Goal: Task Accomplishment & Management: Complete application form

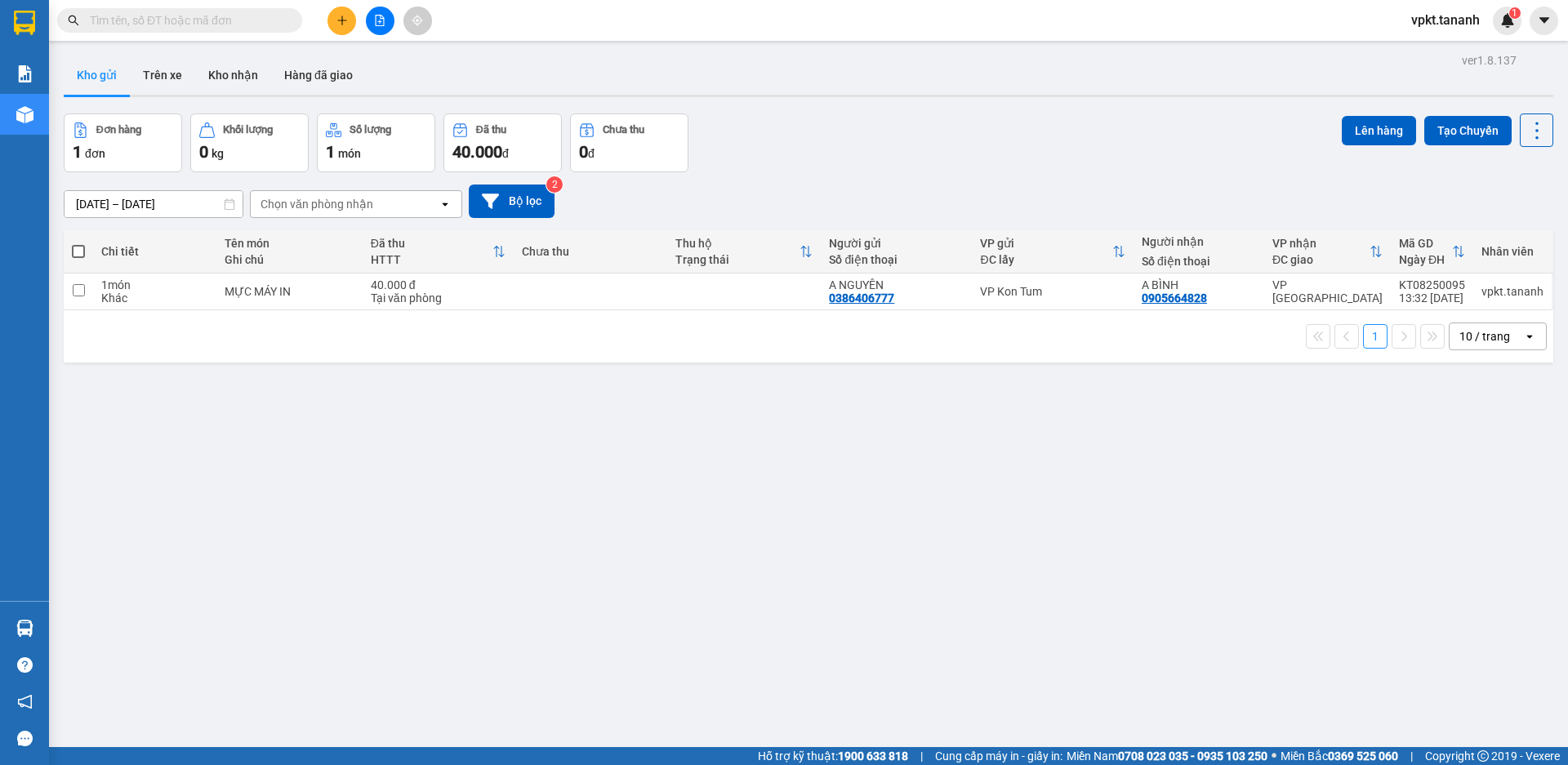
click at [458, 81] on div "Kho gửi Trên xe Kho nhận Hàng đã giao" at bounding box center [808, 77] width 1489 height 44
click at [1367, 130] on button "Lên hàng" at bounding box center [1379, 131] width 74 height 29
click at [1355, 124] on button "Lên hàng" at bounding box center [1379, 131] width 74 height 29
click at [346, 21] on icon "plus" at bounding box center [341, 20] width 11 height 11
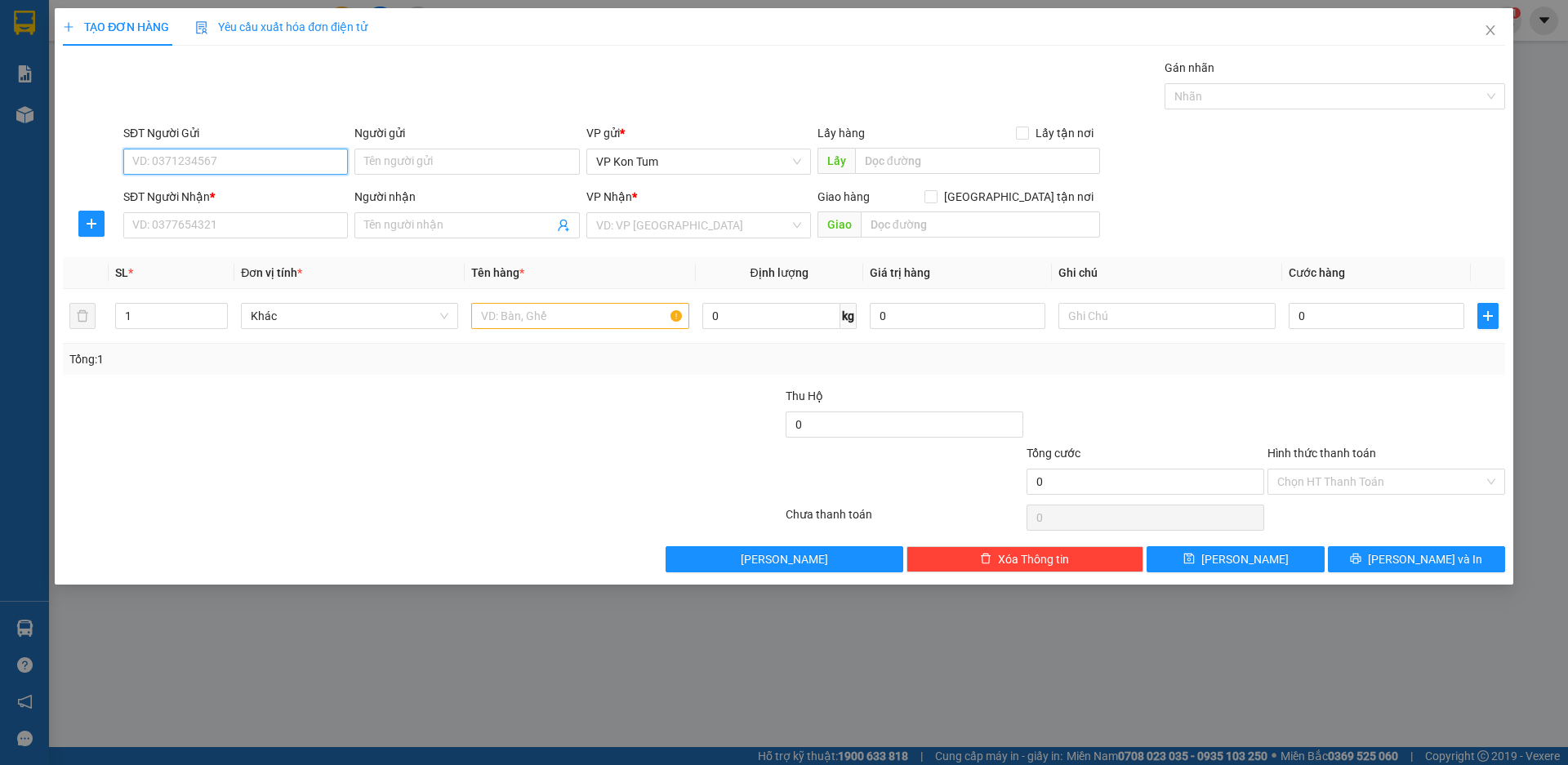
click at [247, 161] on input "SĐT Người Gửi" at bounding box center [235, 161] width 224 height 26
click at [273, 161] on input "SĐT Người Gửi" at bounding box center [235, 161] width 224 height 26
type input "0977462799"
click at [234, 192] on div "0977462799 - C. NI" at bounding box center [236, 194] width 205 height 18
type input "C. NI"
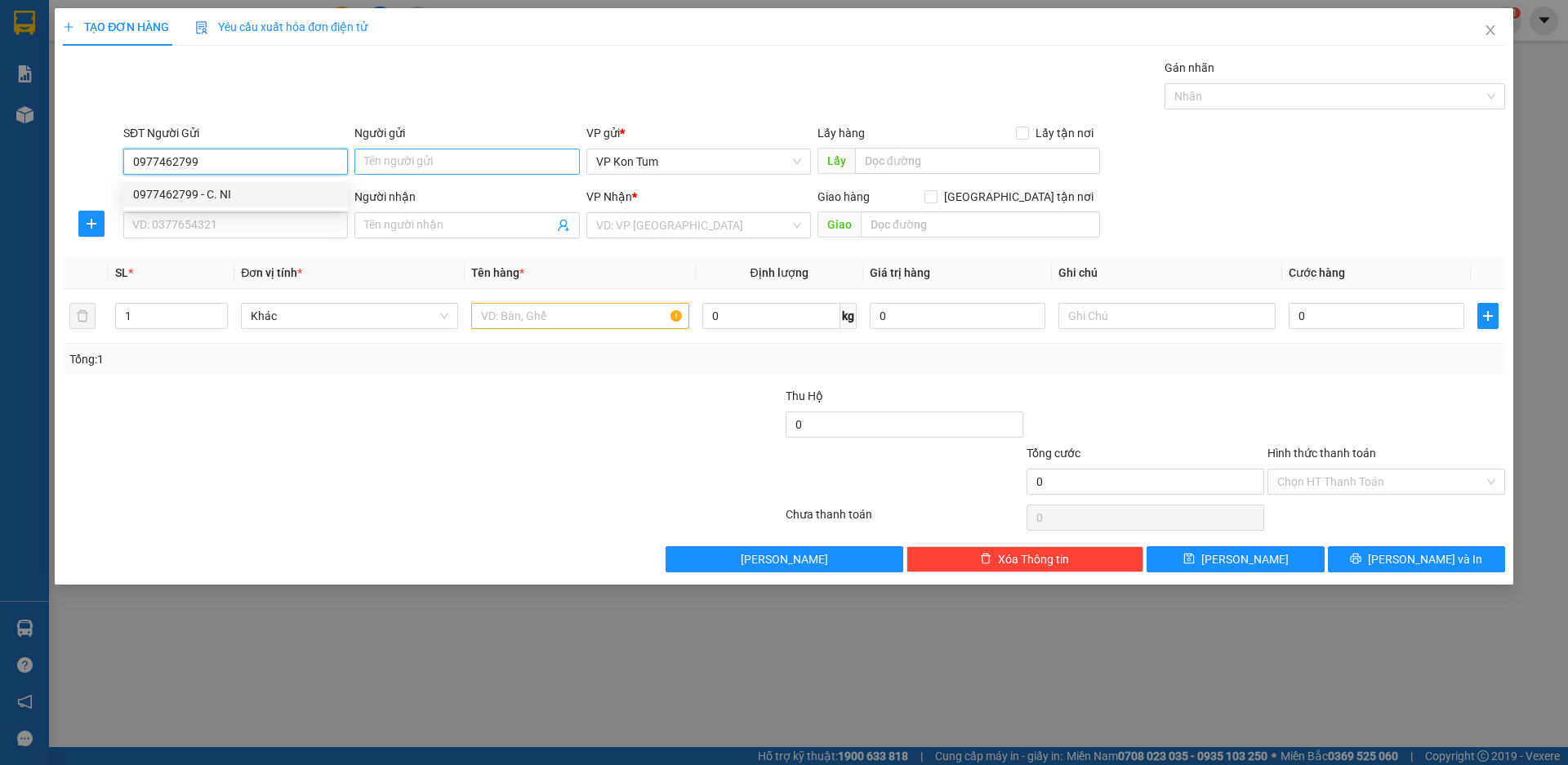
type input "0967469469"
type input "PHÙNG VĂN QUẾ"
type input "30.000"
type input "0977462799"
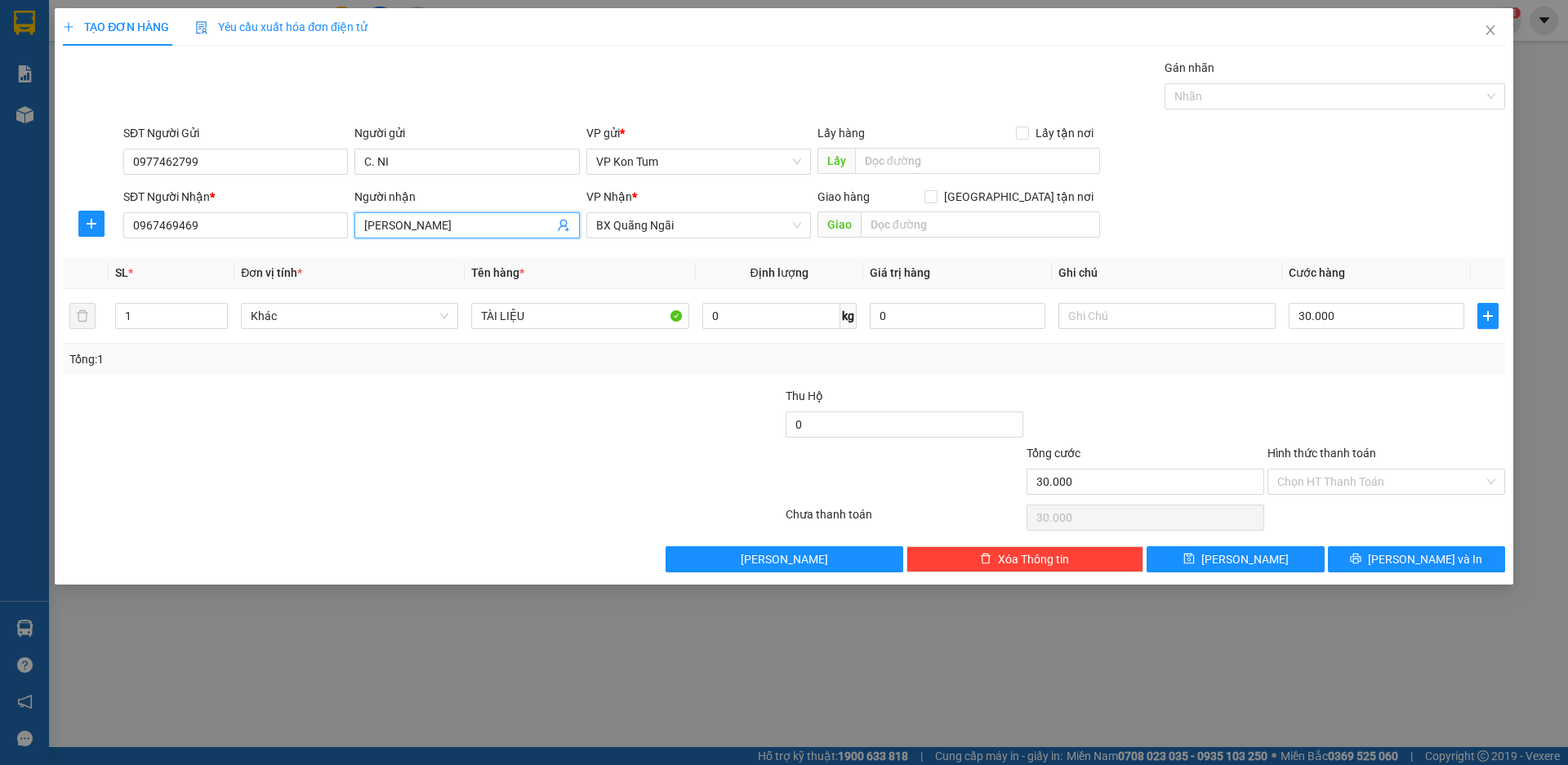
drag, startPoint x: 503, startPoint y: 231, endPoint x: 261, endPoint y: 201, distance: 243.9
click at [261, 201] on div "SĐT Người Nhận * 0967469469 Người nhận PHÙNG VĂN QUẾ PHÙNG VĂN QUẾ VP Nhận * BX…" at bounding box center [814, 216] width 1388 height 57
drag, startPoint x: 249, startPoint y: 230, endPoint x: 0, endPoint y: 208, distance: 250.0
click at [0, 205] on div "TẠO ĐƠN HÀNG Yêu cầu xuất hóa đơn điện tử Transit Pickup Surcharge Ids Transit …" at bounding box center [784, 382] width 1568 height 765
type input "0835362391"
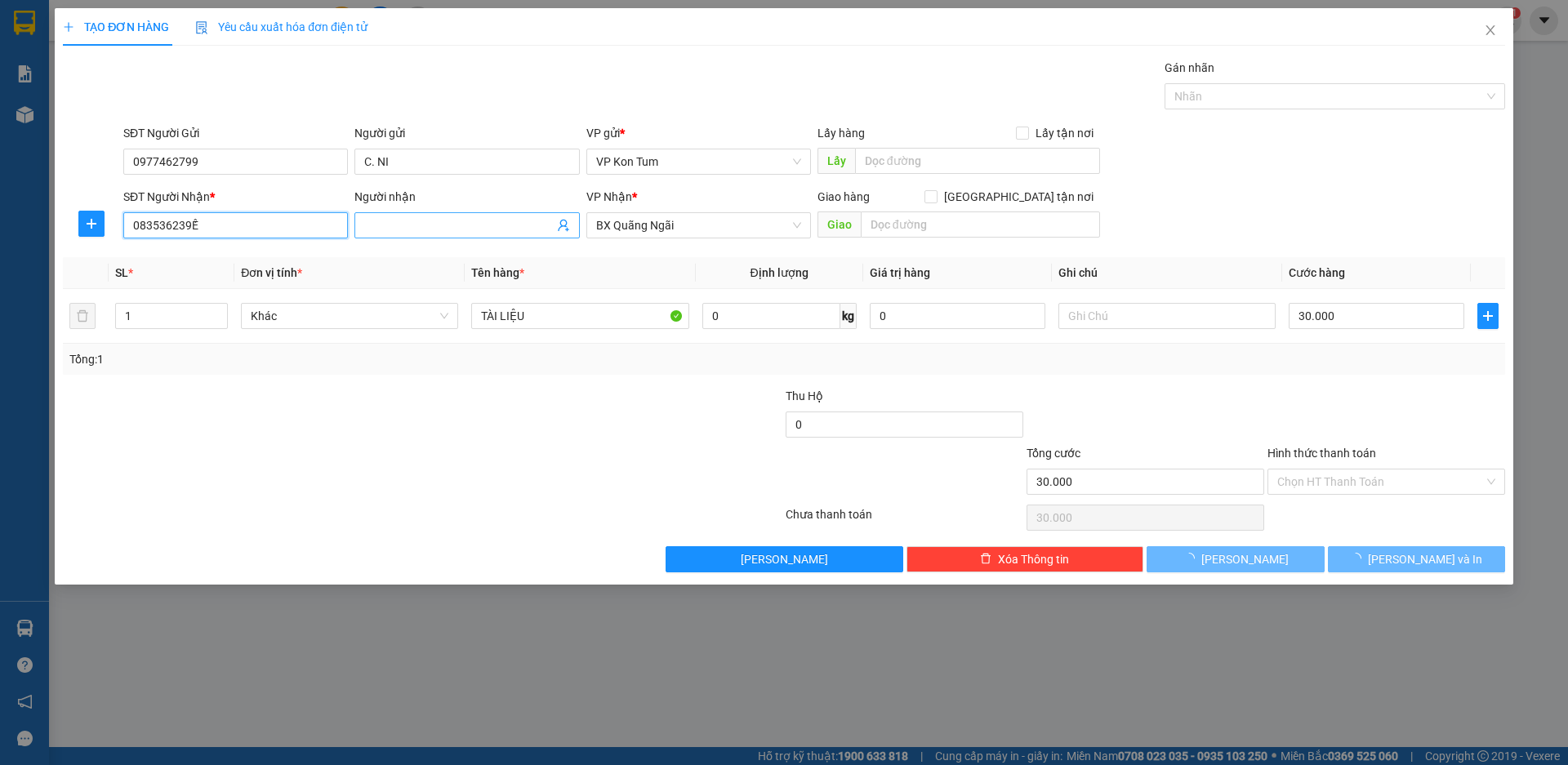
type input "08353623Ế"
drag, startPoint x: 204, startPoint y: 217, endPoint x: 0, endPoint y: 186, distance: 206.3
click at [0, 186] on div "TẠO ĐƠN HÀNG Yêu cầu xuất hóa đơn điện tử Transit Pickup Surcharge Ids Transit …" at bounding box center [784, 382] width 1568 height 765
type input "0835362391"
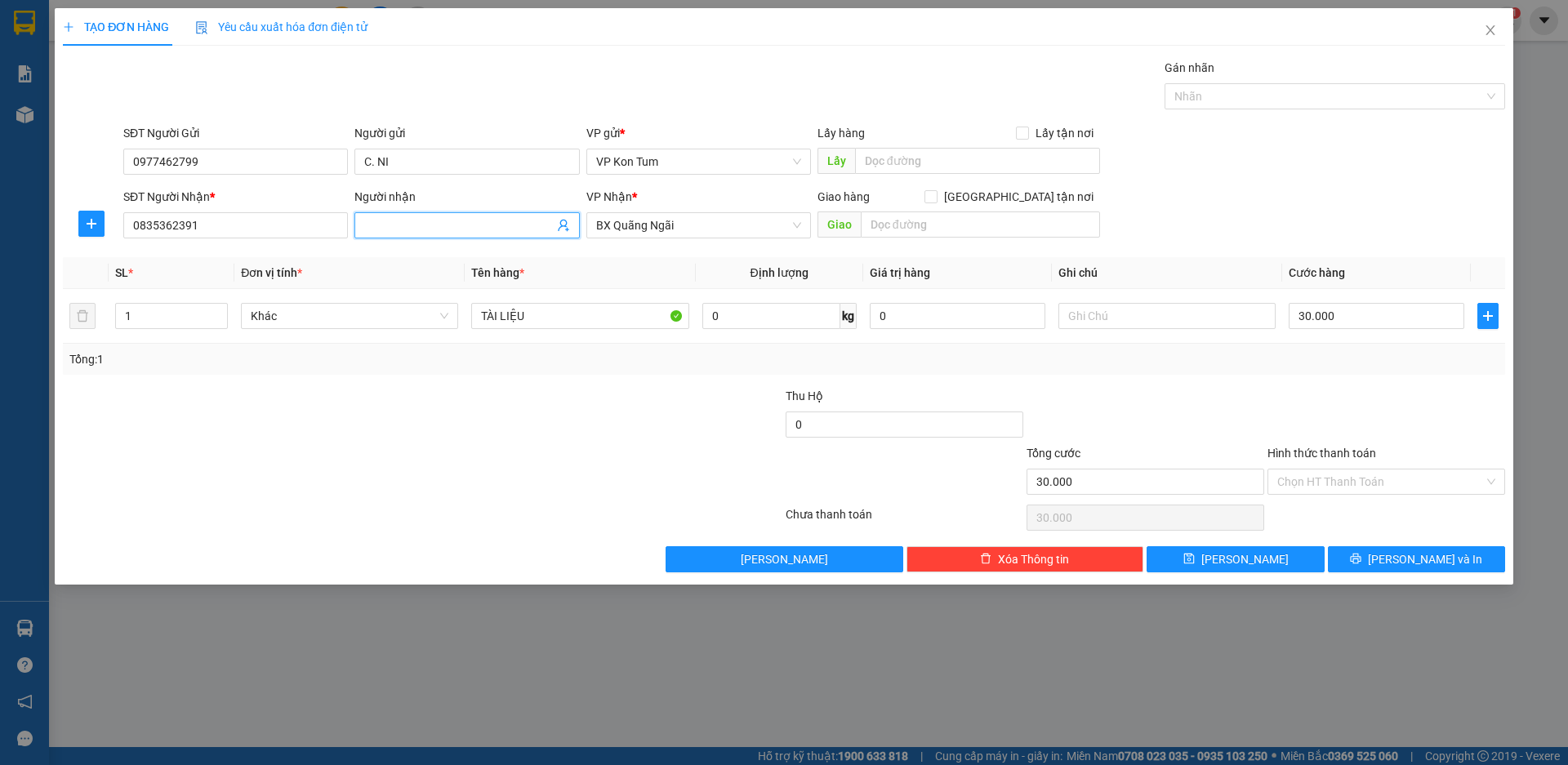
click at [444, 227] on input "Người nhận" at bounding box center [458, 225] width 189 height 18
type input "T"
type input "TRƯỜNG"
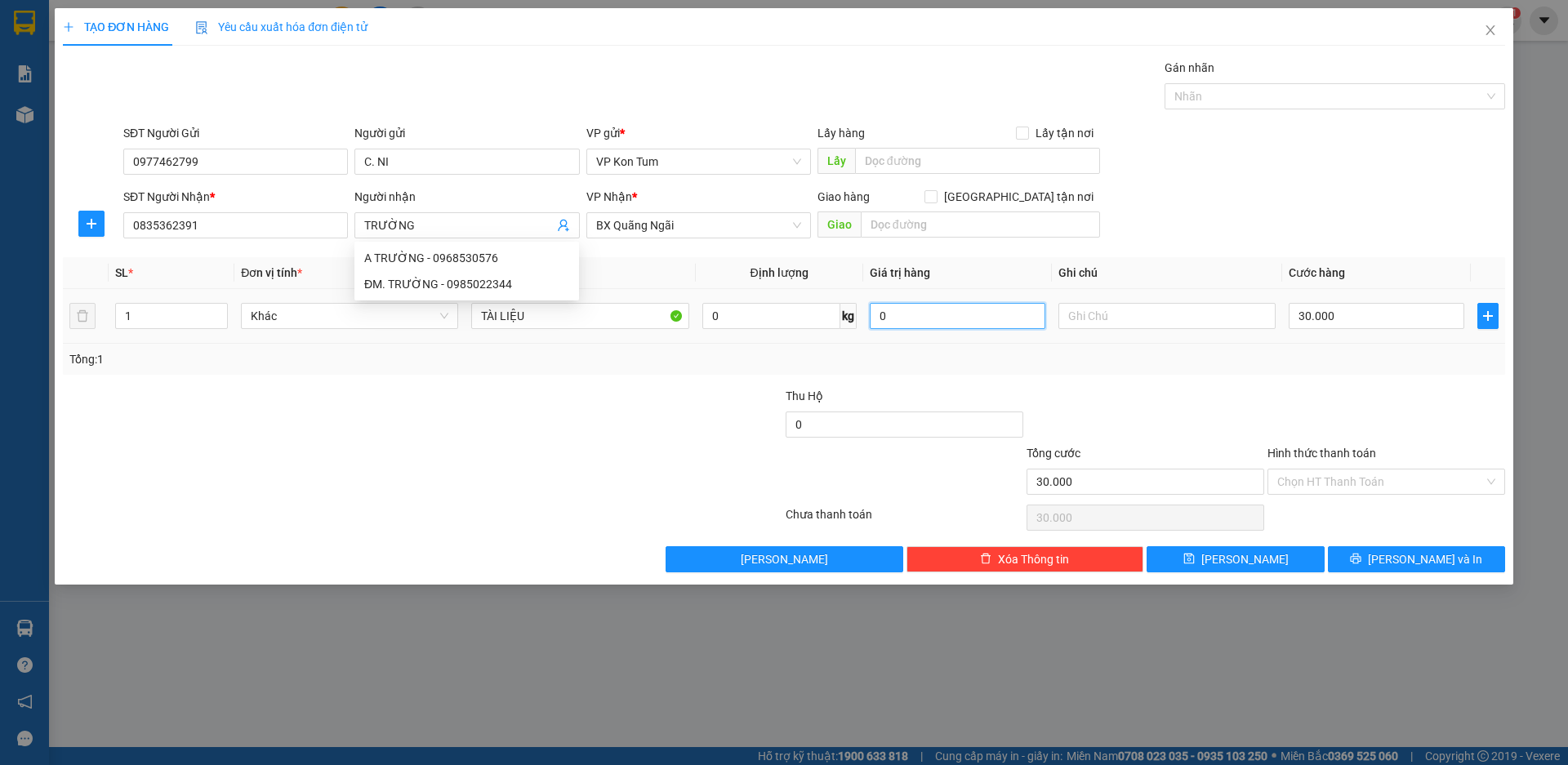
click at [915, 324] on input "0" at bounding box center [958, 316] width 176 height 26
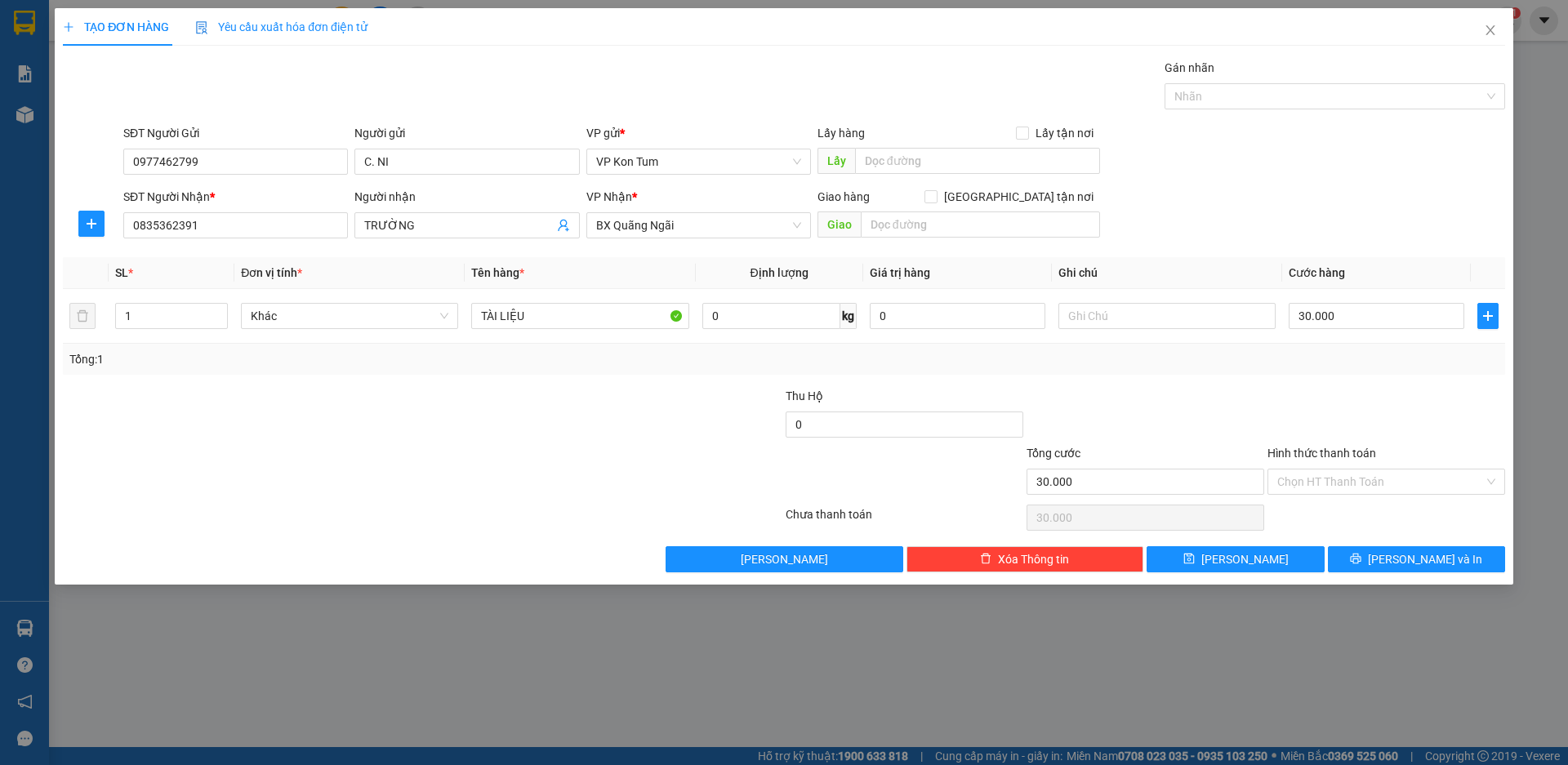
click at [732, 379] on div "Transit Pickup Surcharge Ids Transit Deliver Surcharge Ids Transit Deliver Surc…" at bounding box center [784, 316] width 1442 height 514
click at [1158, 309] on input "text" at bounding box center [1167, 316] width 217 height 26
type input "TM"
click at [1349, 320] on input "30.000" at bounding box center [1377, 316] width 176 height 26
click at [1361, 478] on input "Hình thức thanh toán" at bounding box center [1380, 482] width 207 height 25
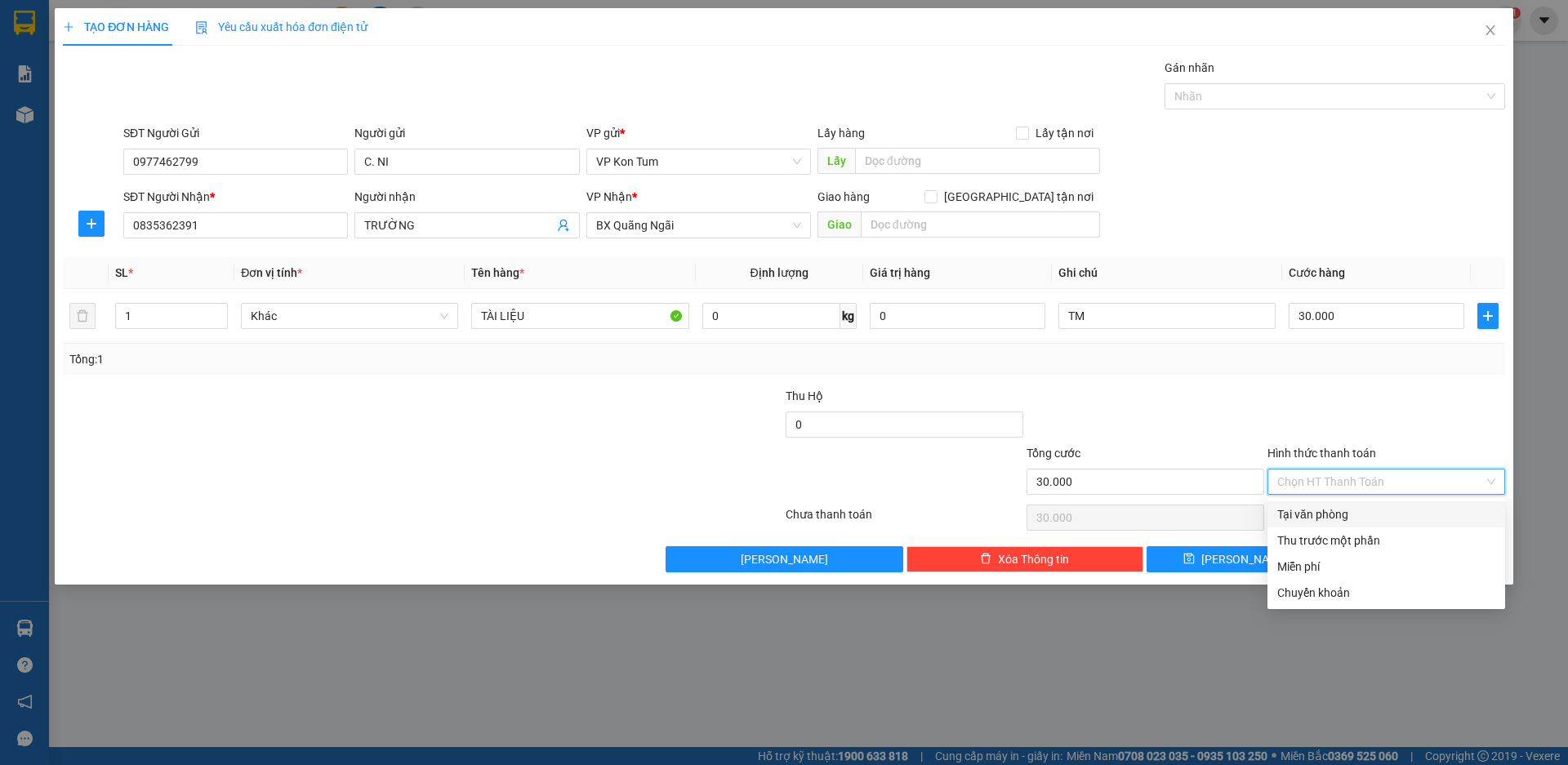
click at [1336, 519] on div "Tại văn phòng" at bounding box center [1385, 514] width 218 height 18
type input "0"
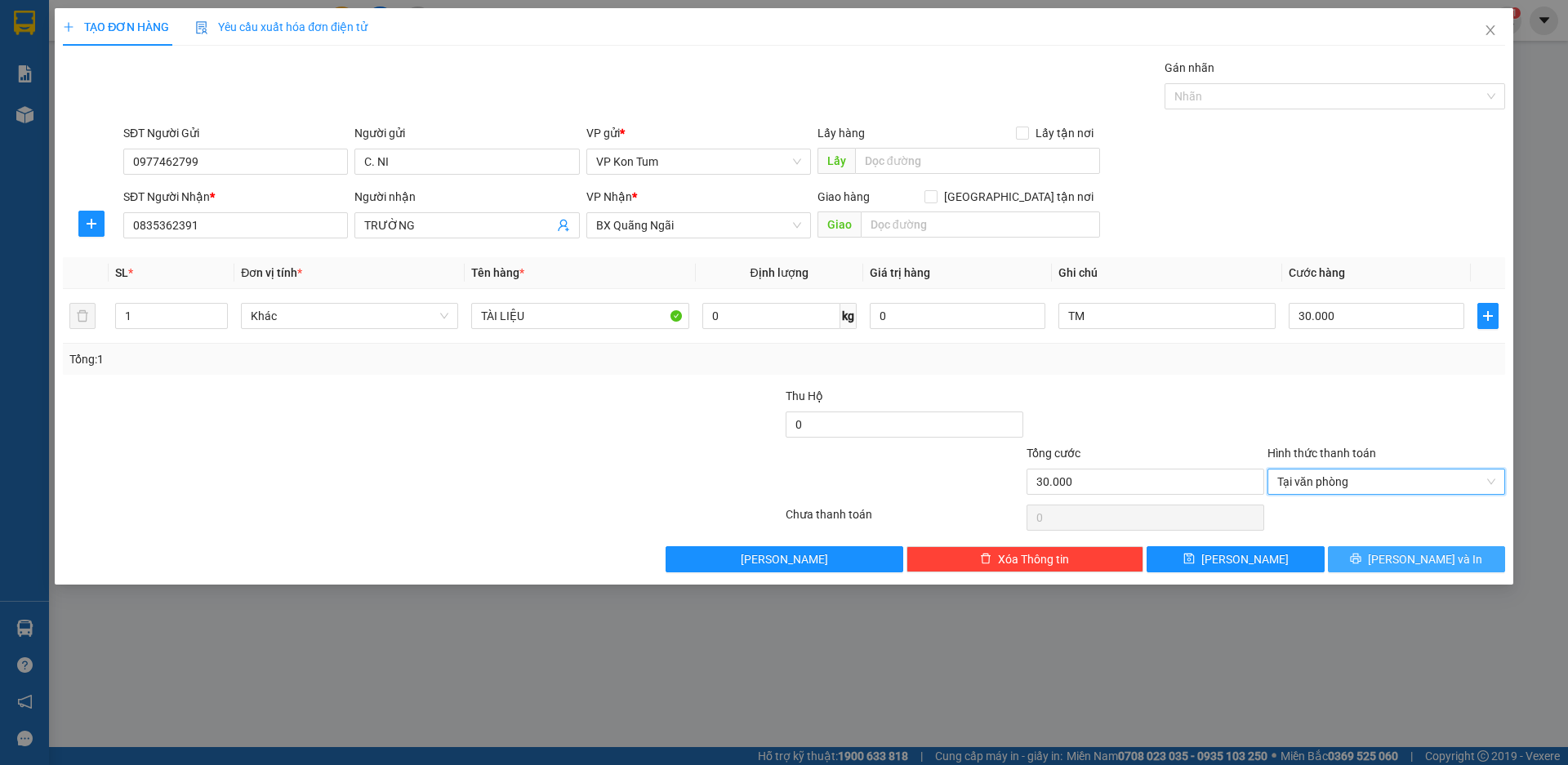
click at [1403, 558] on span "[PERSON_NAME] và In" at bounding box center [1425, 559] width 114 height 18
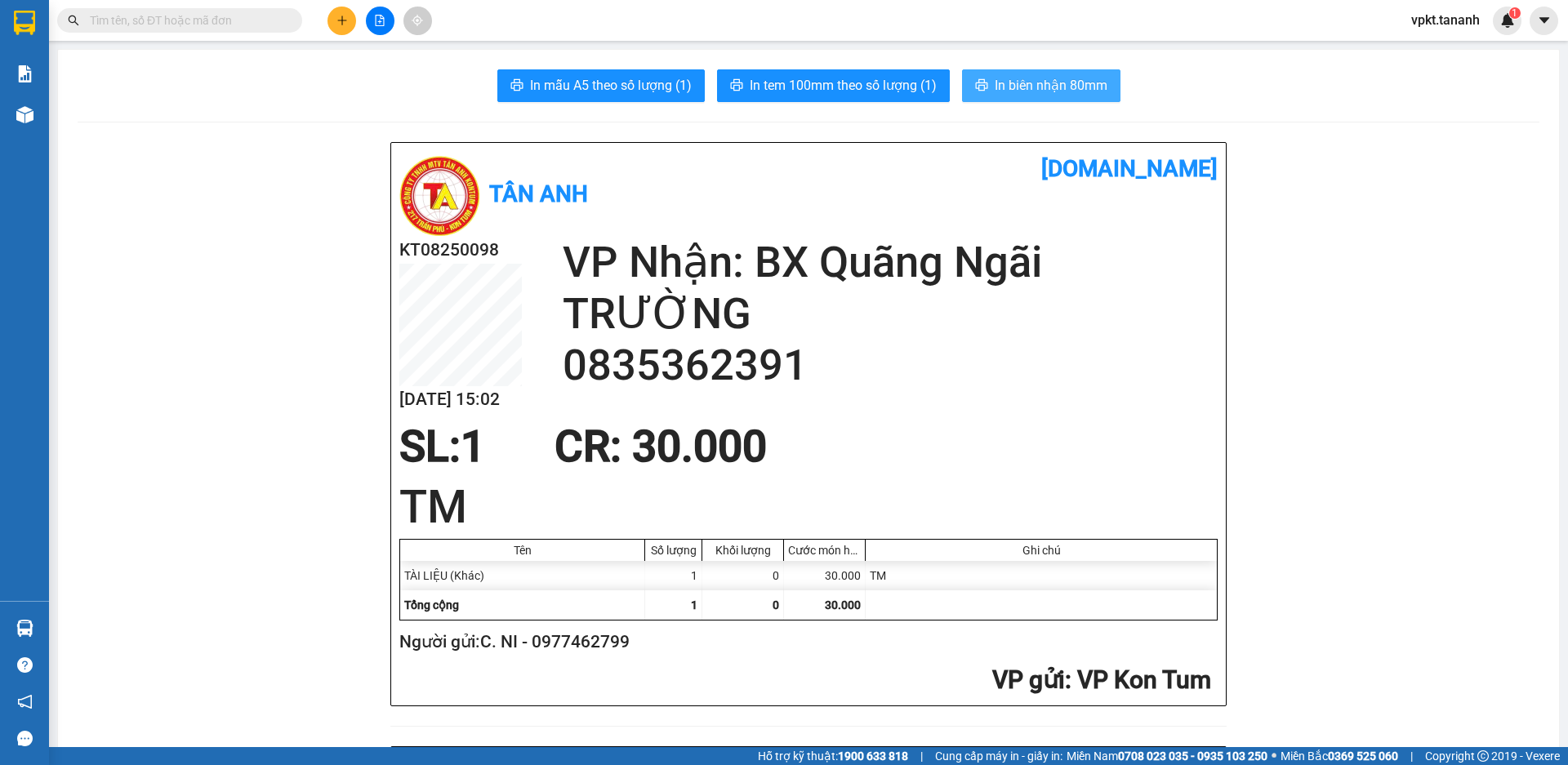
click at [1045, 96] on span "In biên nhận 80mm" at bounding box center [1051, 85] width 113 height 20
click at [340, 15] on icon "plus" at bounding box center [341, 20] width 11 height 11
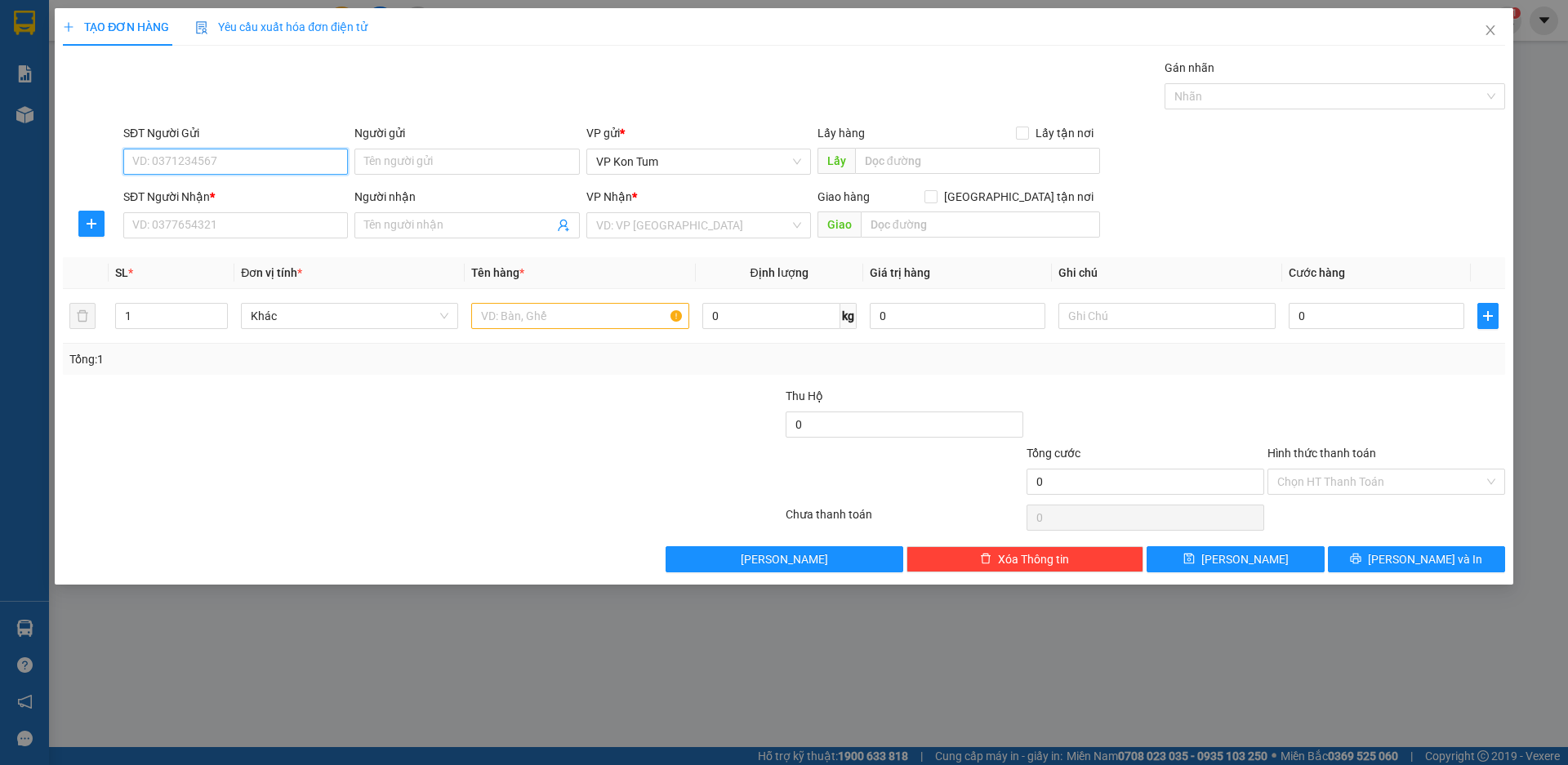
click at [234, 164] on input "SĐT Người Gửi" at bounding box center [235, 161] width 224 height 26
type input "0973767345"
click at [398, 153] on input "Người gửi" at bounding box center [466, 161] width 224 height 26
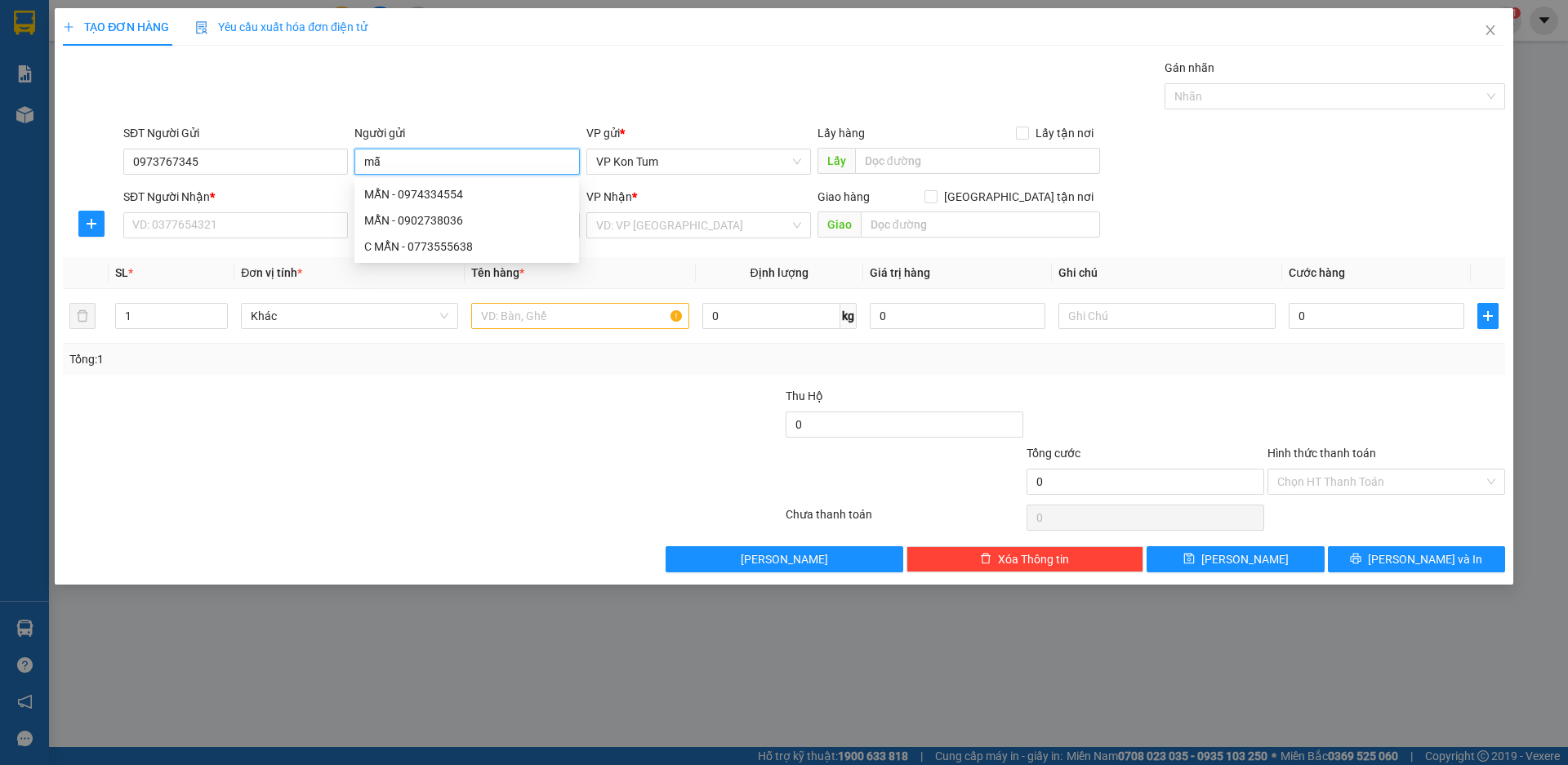
type input "m"
click at [155, 160] on input "0973767345" at bounding box center [235, 161] width 224 height 26
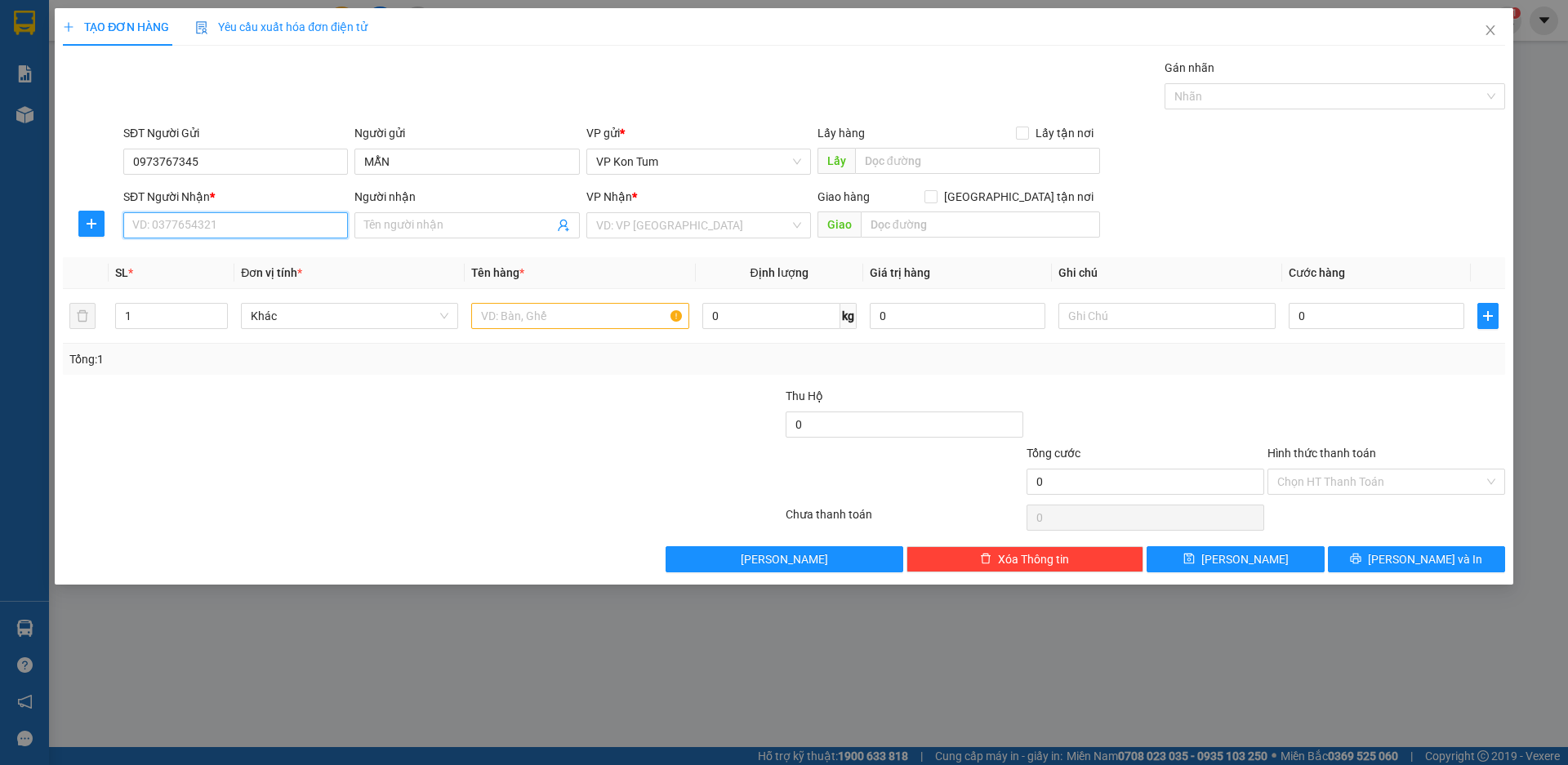
click at [262, 225] on input "SĐT Người Nhận *" at bounding box center [235, 225] width 224 height 26
click at [434, 164] on input "MẪN" at bounding box center [466, 161] width 224 height 26
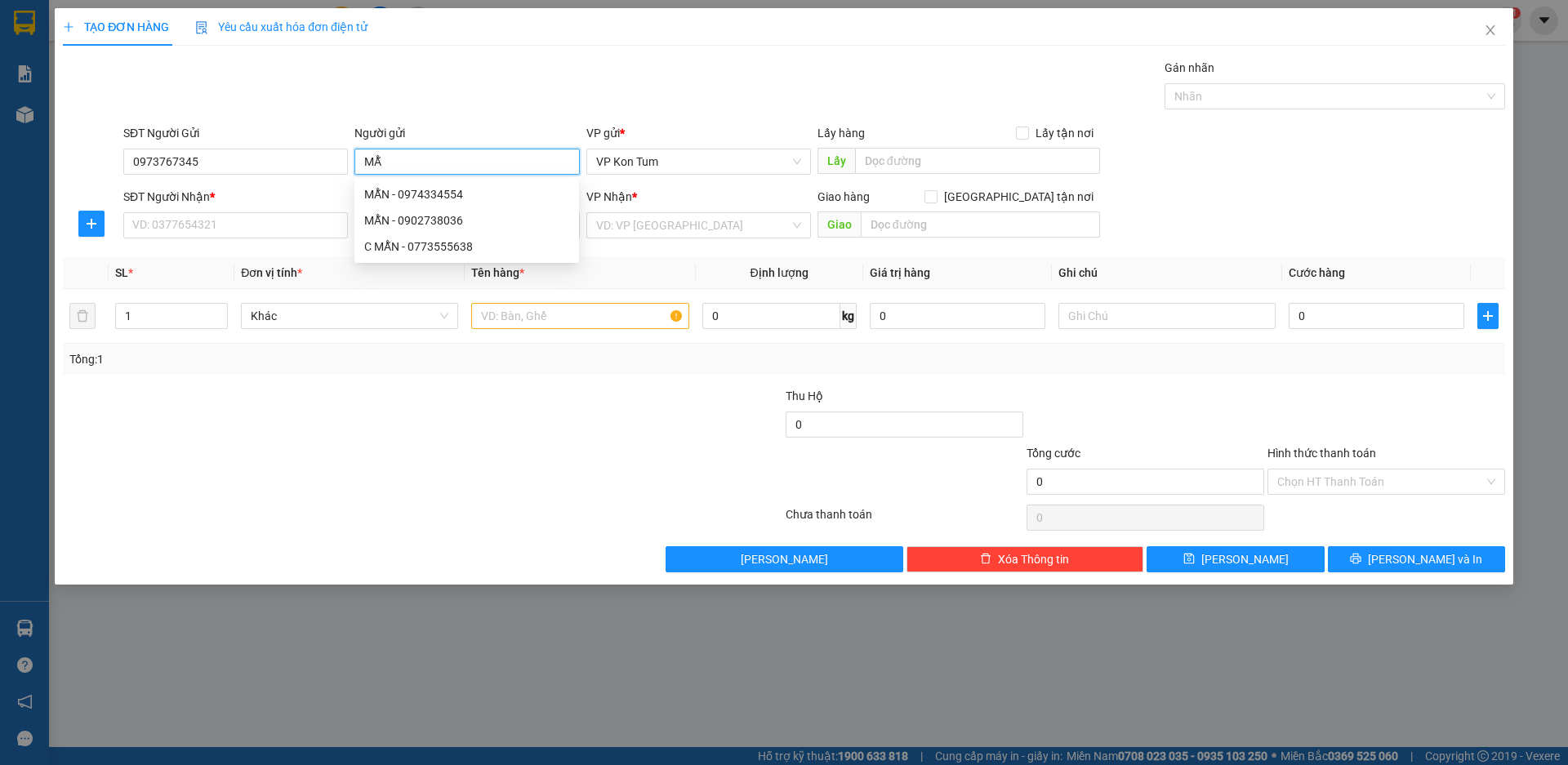
type input "M"
type input "VẠN LỢI"
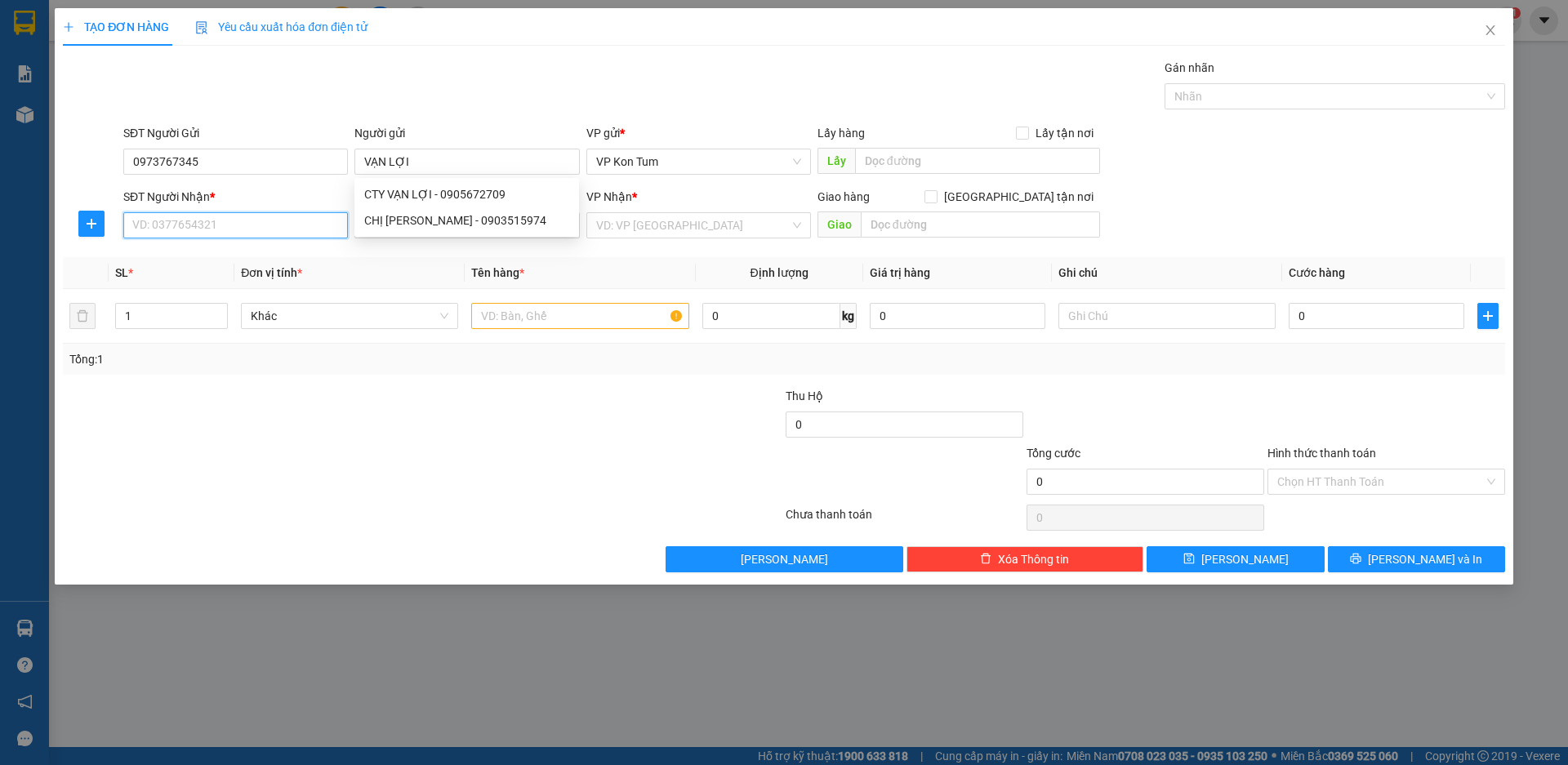
click at [201, 231] on input "SĐT Người Nhận *" at bounding box center [235, 225] width 224 height 26
click at [191, 222] on input "SĐT Người Nhận *" at bounding box center [235, 225] width 224 height 26
type input "0933119353"
click at [400, 227] on input "Người nhận" at bounding box center [458, 225] width 189 height 18
click at [403, 216] on span at bounding box center [466, 225] width 224 height 26
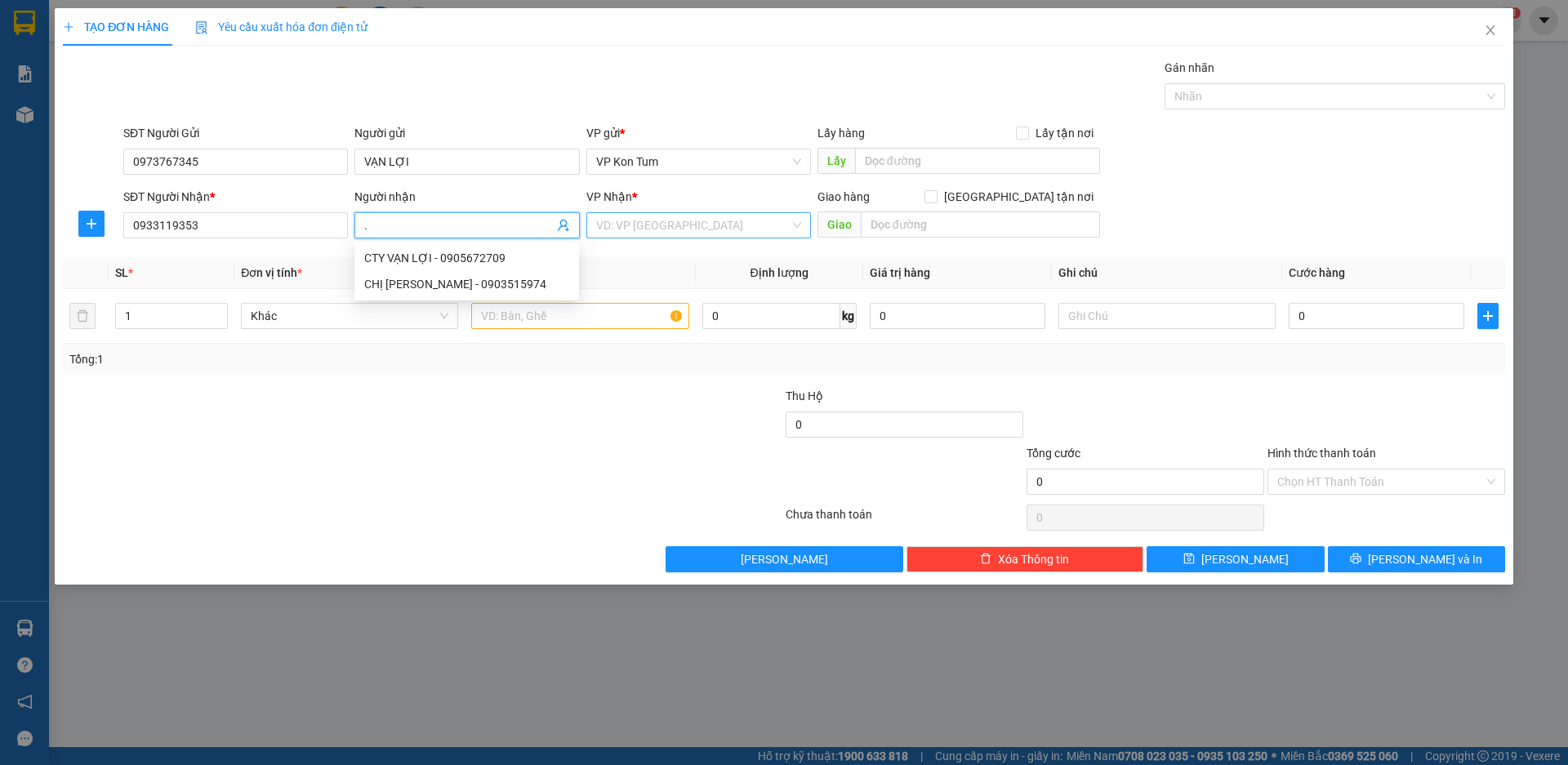
type input "."
click at [645, 232] on input "search" at bounding box center [692, 225] width 194 height 25
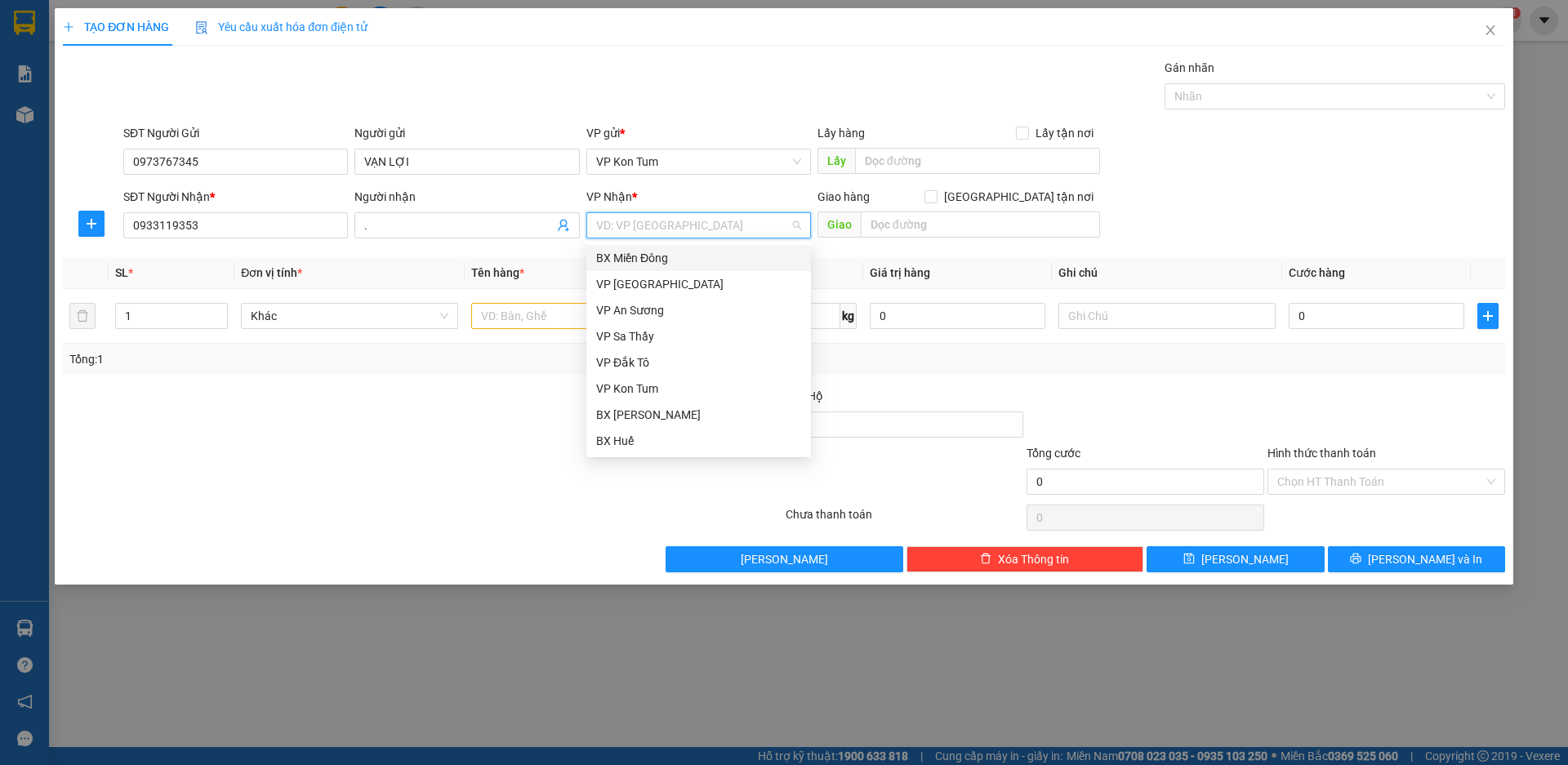
click at [660, 255] on div "BX Miền Đông" at bounding box center [698, 258] width 205 height 18
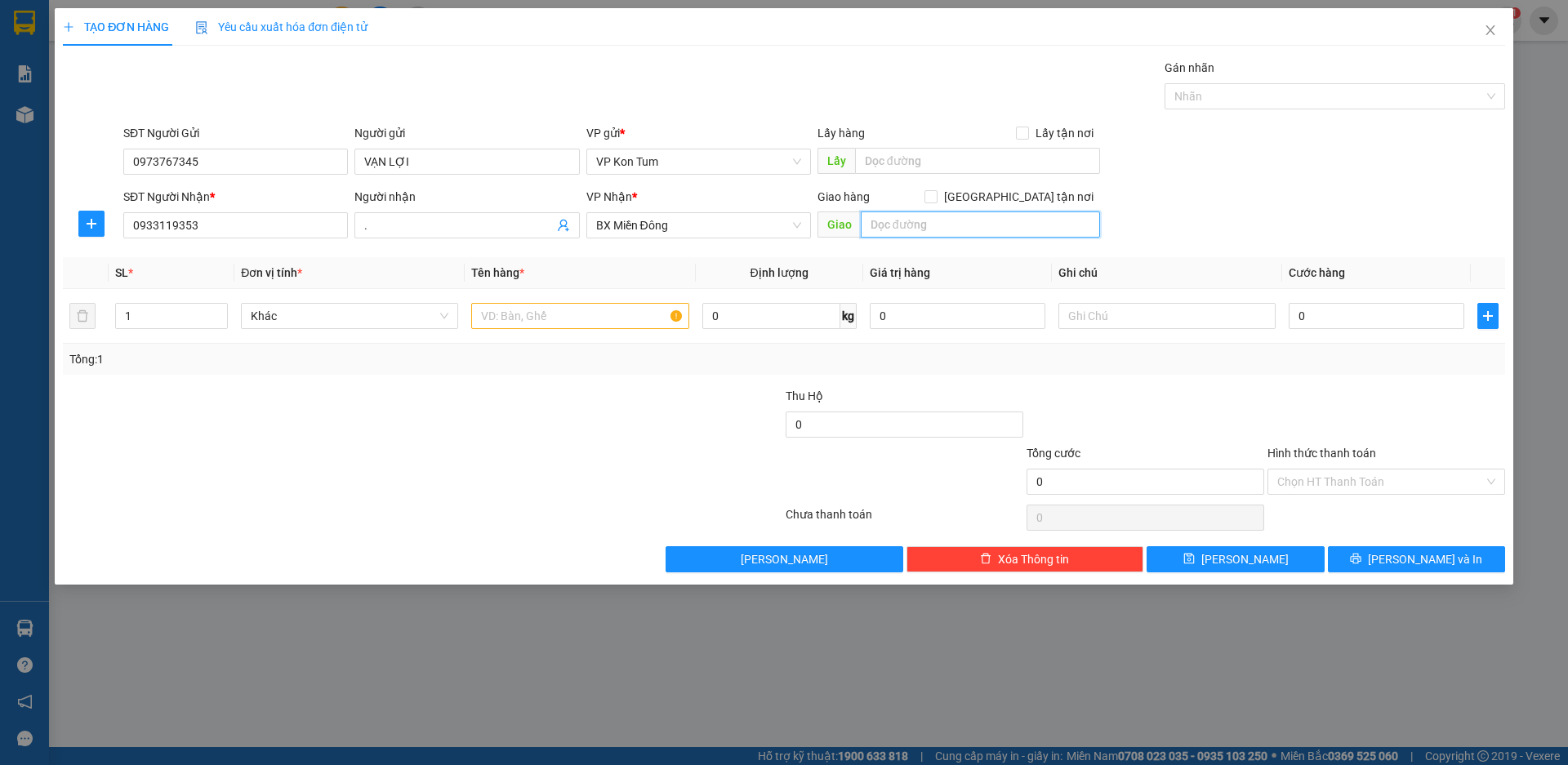
click at [884, 221] on input "text" at bounding box center [980, 225] width 239 height 26
click at [917, 223] on input "GTN/" at bounding box center [980, 225] width 239 height 26
type input "GTN/CR70K/Q1"
click at [622, 317] on input "text" at bounding box center [580, 316] width 217 height 26
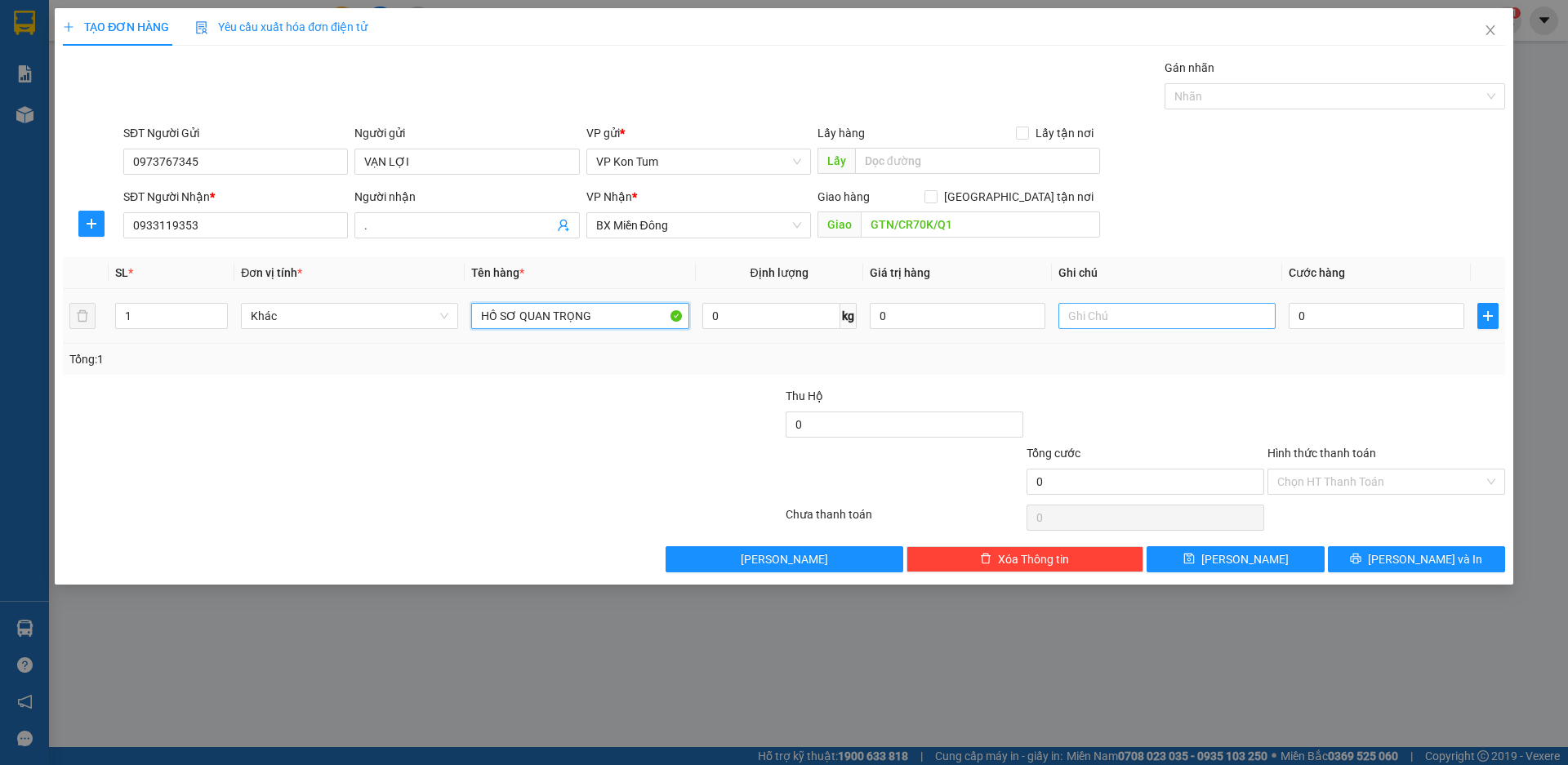
type input "HỒ SƠ QUAN TRỌNG"
click at [1144, 320] on input "text" at bounding box center [1167, 316] width 217 height 26
type input "T"
type input "GIAO SỚM"
click at [1321, 485] on input "Hình thức thanh toán" at bounding box center [1380, 482] width 207 height 25
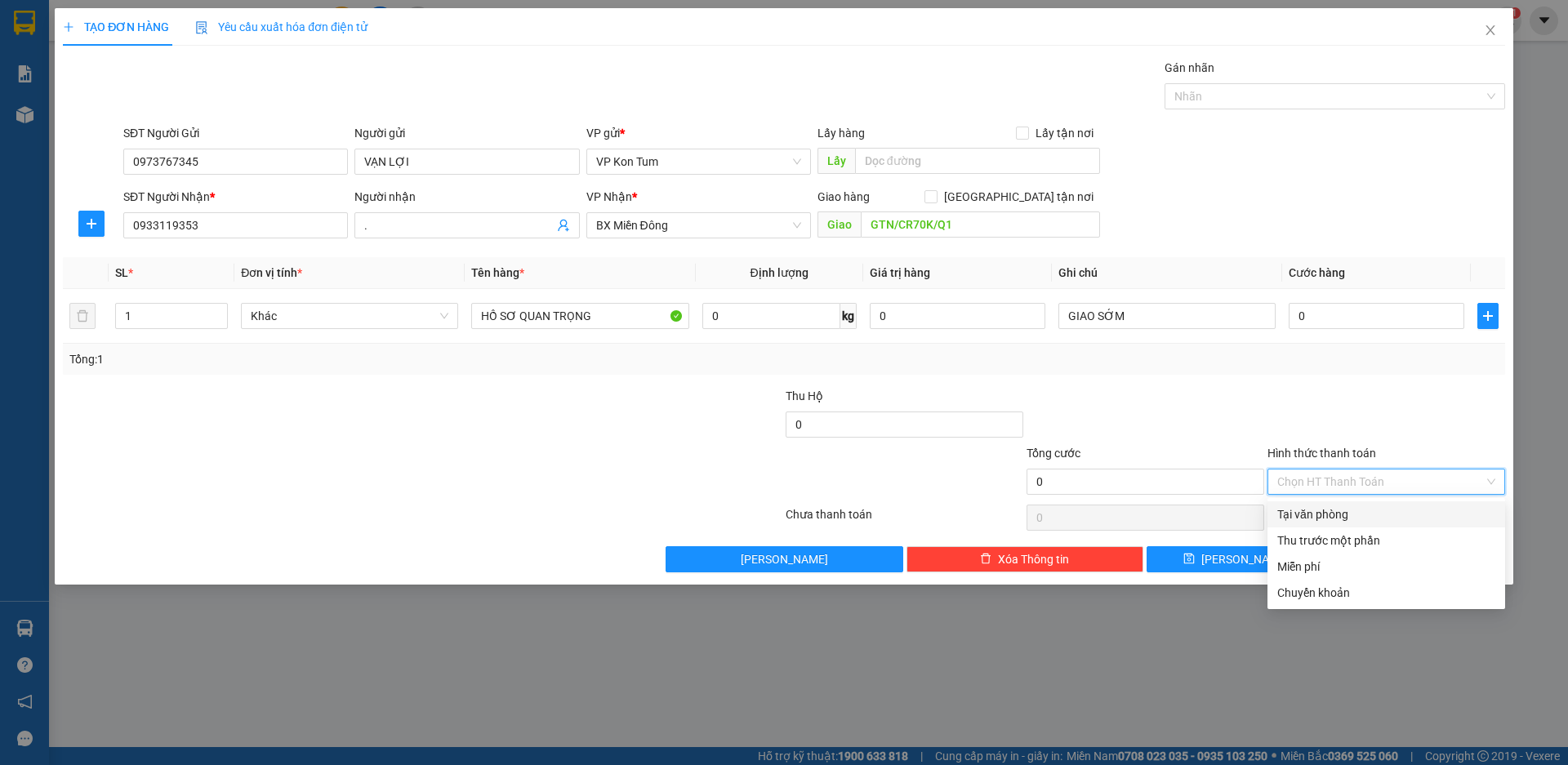
click at [1326, 513] on div "Tại văn phòng" at bounding box center [1385, 514] width 218 height 18
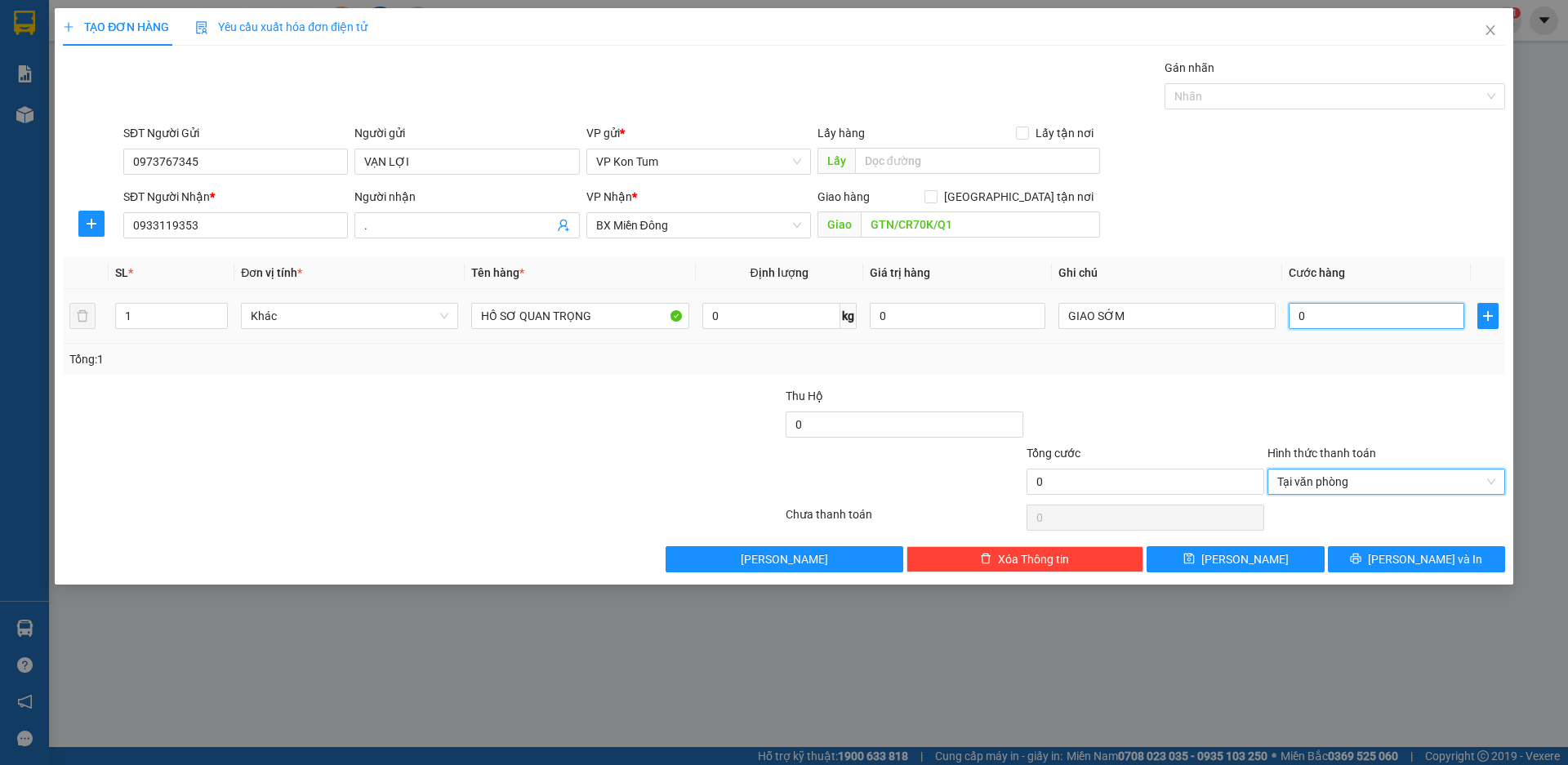
click at [1320, 316] on input "0" at bounding box center [1377, 316] width 176 height 26
type input "5"
type input "50"
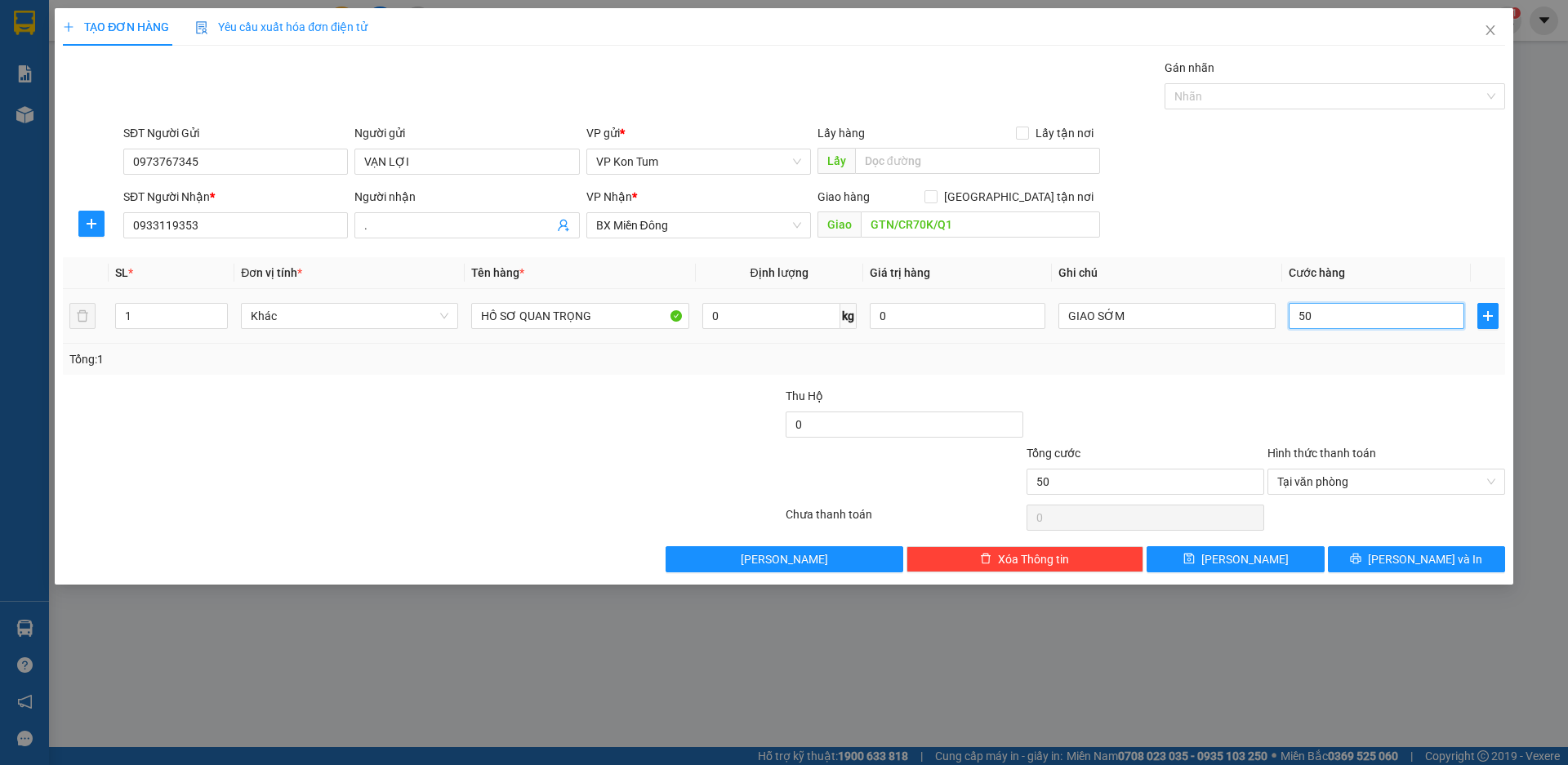
type input "500"
type input "5.000"
type input "50.000"
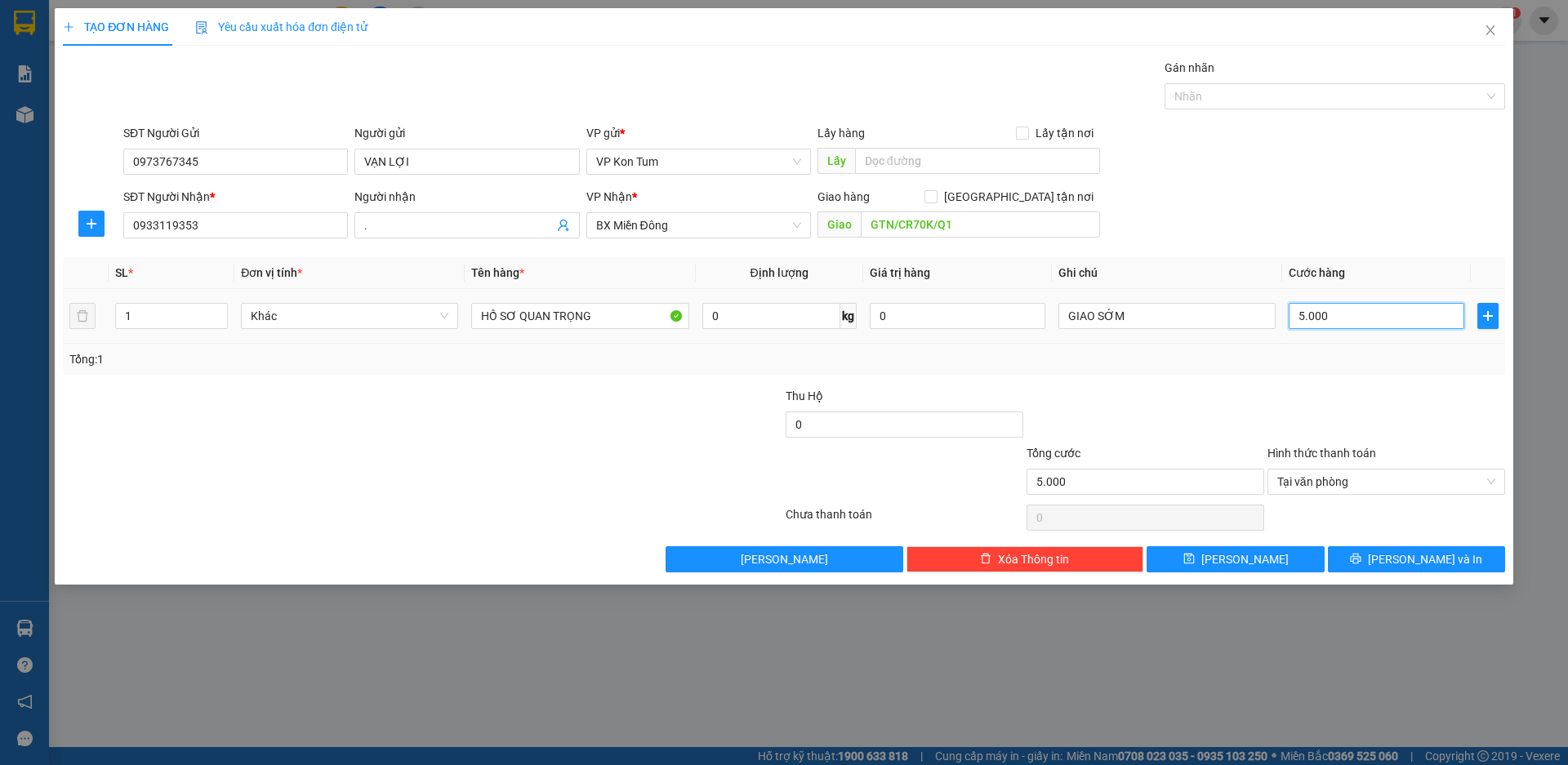
type input "50.000"
click at [1361, 359] on div "Tổng: 1" at bounding box center [784, 359] width 1429 height 18
click at [396, 230] on input "." at bounding box center [458, 225] width 189 height 18
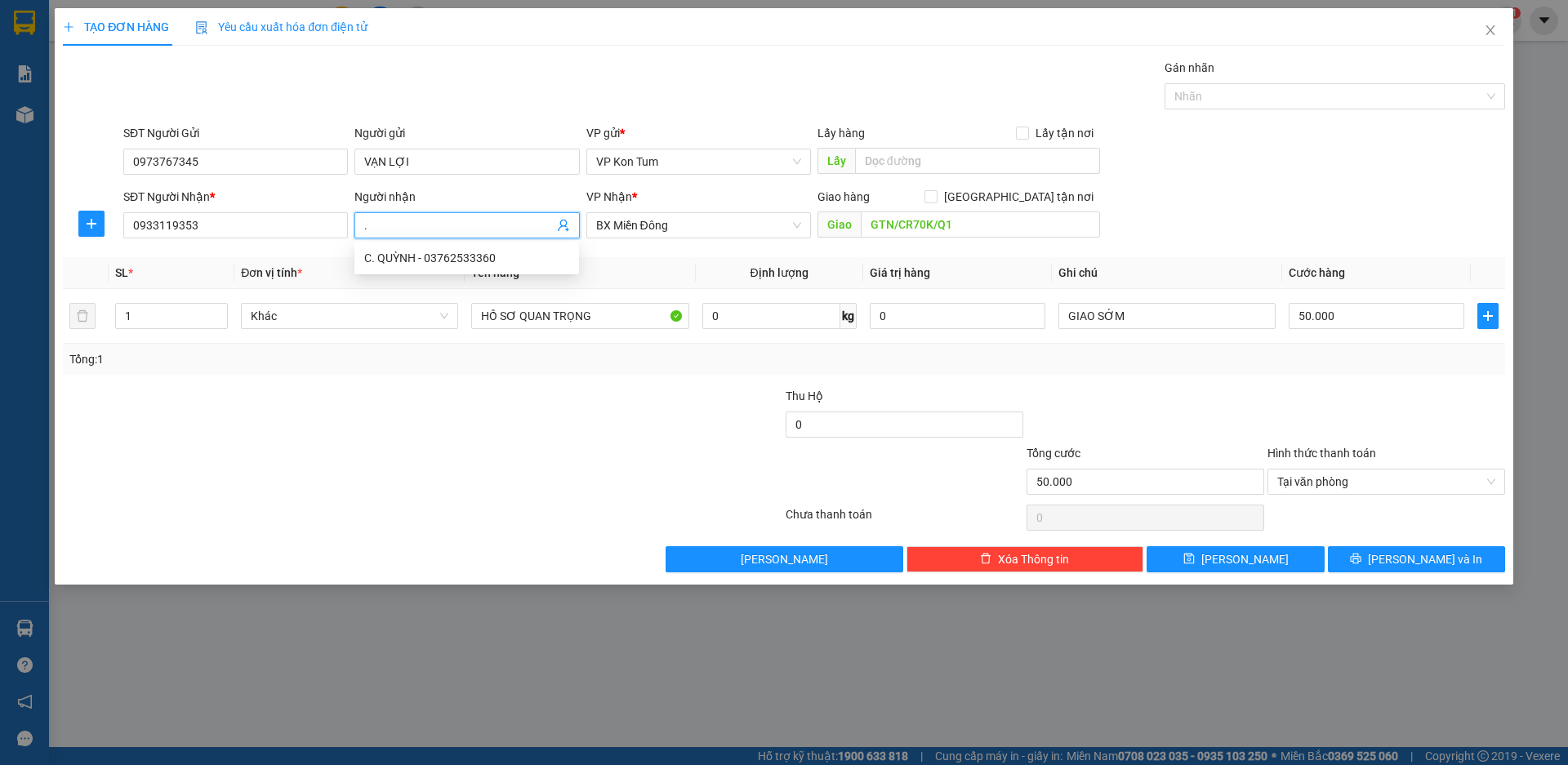
type input "."
type input "[PERSON_NAME]"
click at [460, 421] on div at bounding box center [302, 415] width 481 height 57
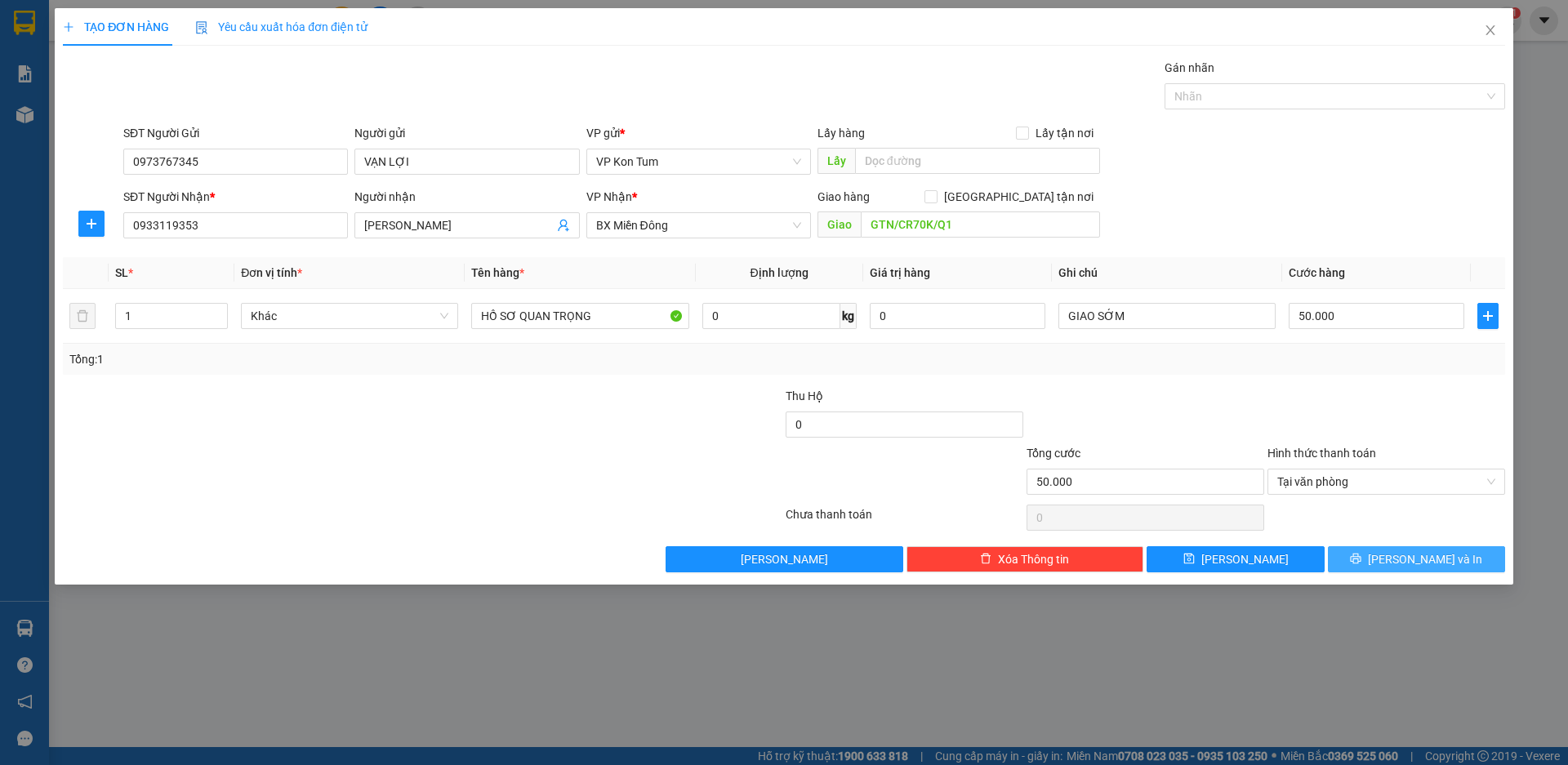
click at [1406, 569] on button "[PERSON_NAME] và In" at bounding box center [1416, 559] width 178 height 26
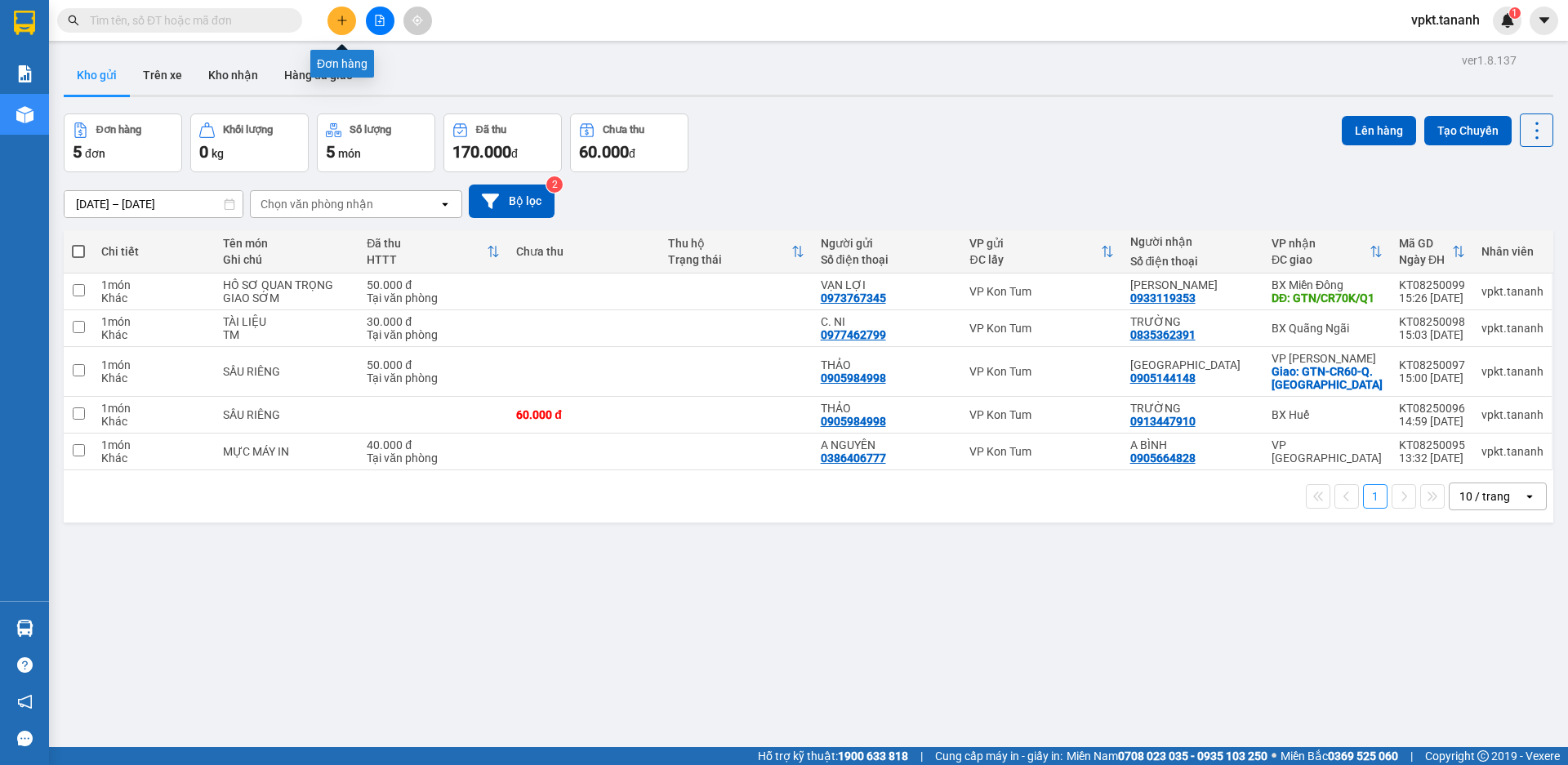
click at [341, 22] on icon "plus" at bounding box center [341, 20] width 11 height 11
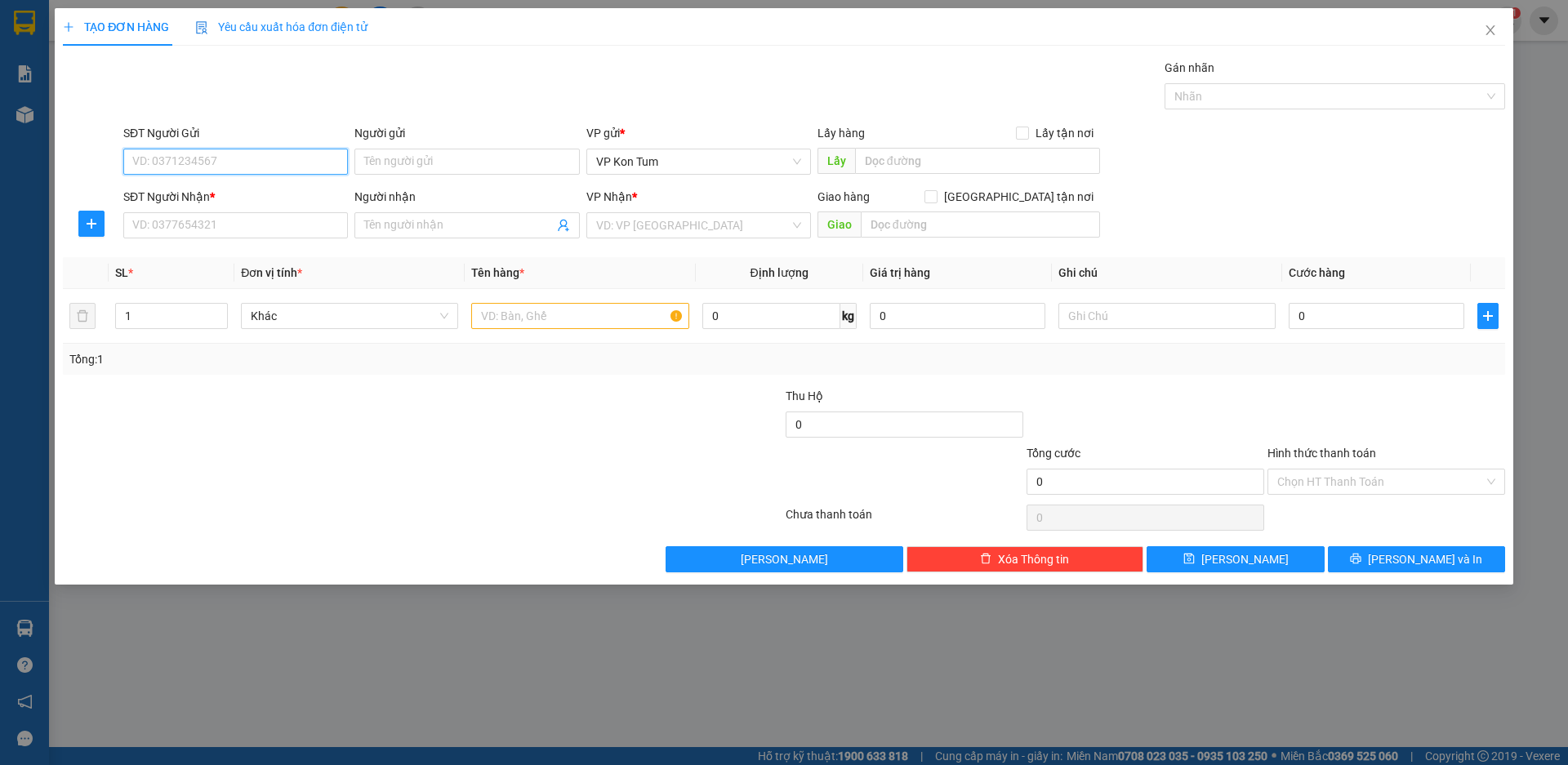
click at [208, 168] on input "SĐT Người Gửi" at bounding box center [235, 161] width 224 height 26
drag, startPoint x: 114, startPoint y: 145, endPoint x: 0, endPoint y: 139, distance: 114.2
click at [0, 139] on div "TẠO ĐƠN HÀNG Yêu cầu xuất hóa đơn điện tử Transit Pickup Surcharge Ids Transit …" at bounding box center [784, 382] width 1568 height 765
type input "0373969905"
click at [437, 149] on input "Người gửi" at bounding box center [466, 161] width 224 height 26
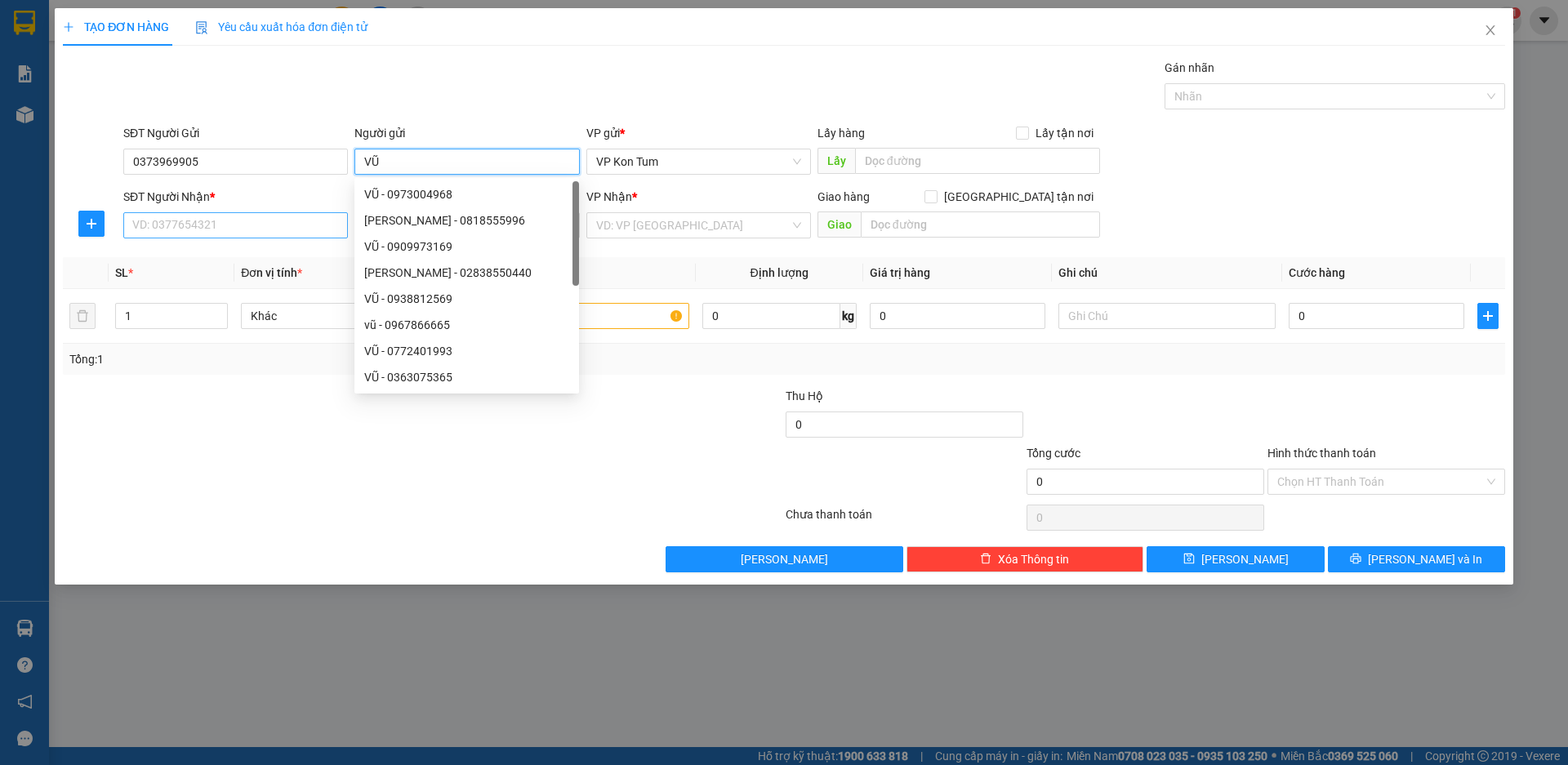
type input "VŨ"
click at [172, 225] on input "SĐT Người Nhận *" at bounding box center [235, 225] width 224 height 26
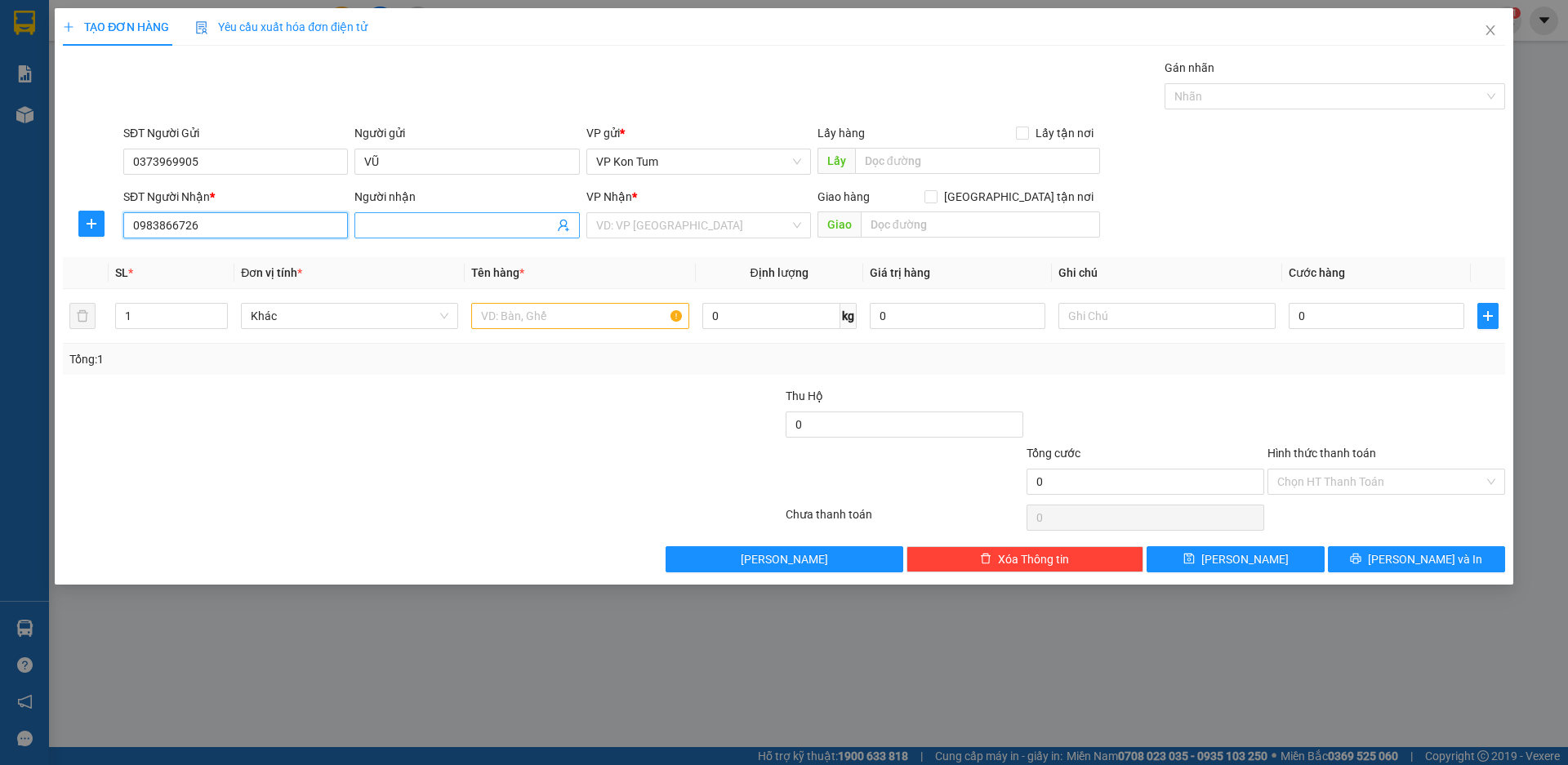
type input "0983866726"
click at [426, 231] on input "Người nhận" at bounding box center [458, 225] width 189 height 18
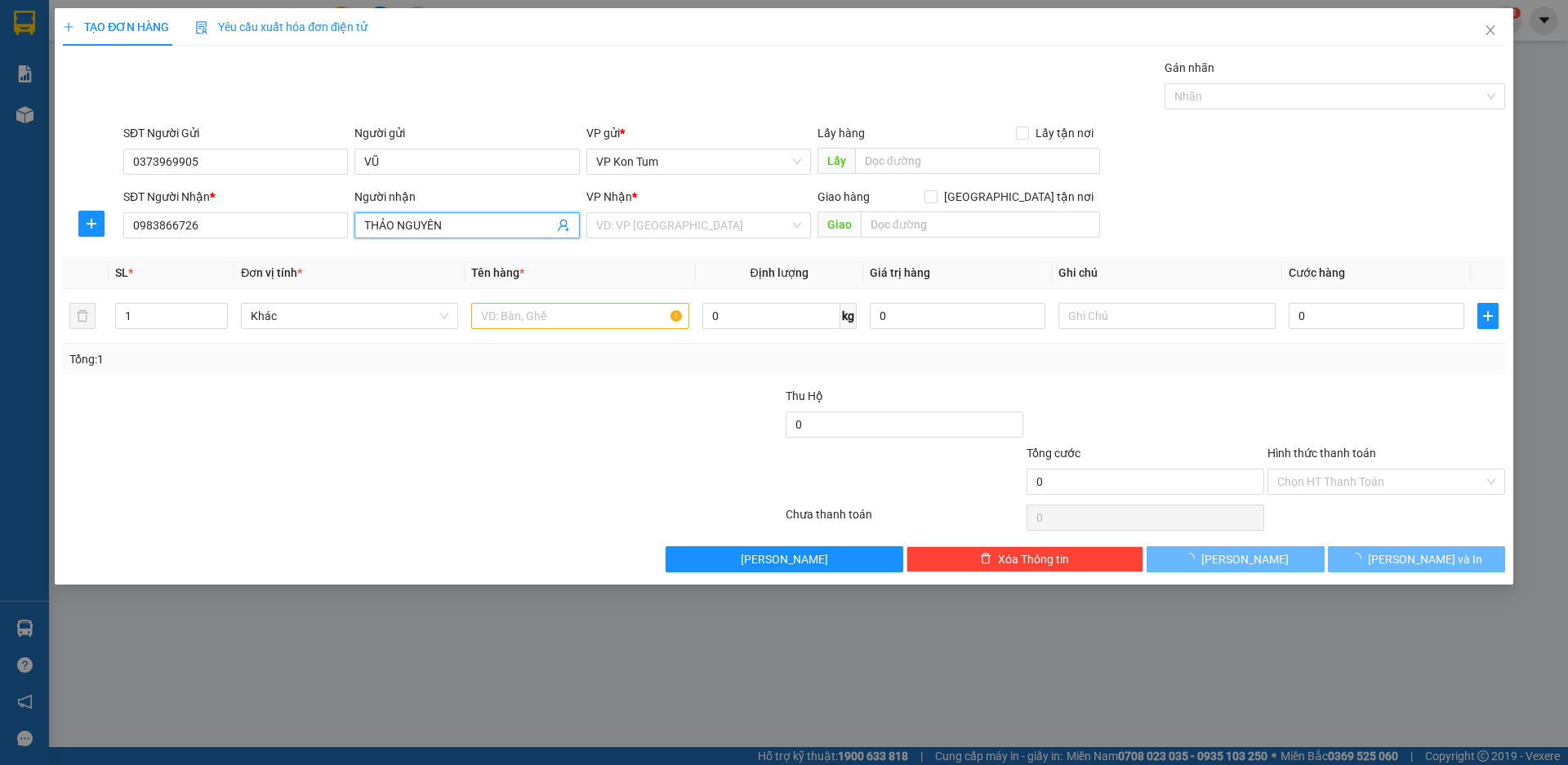
type input "THẢO NGUYÊN"
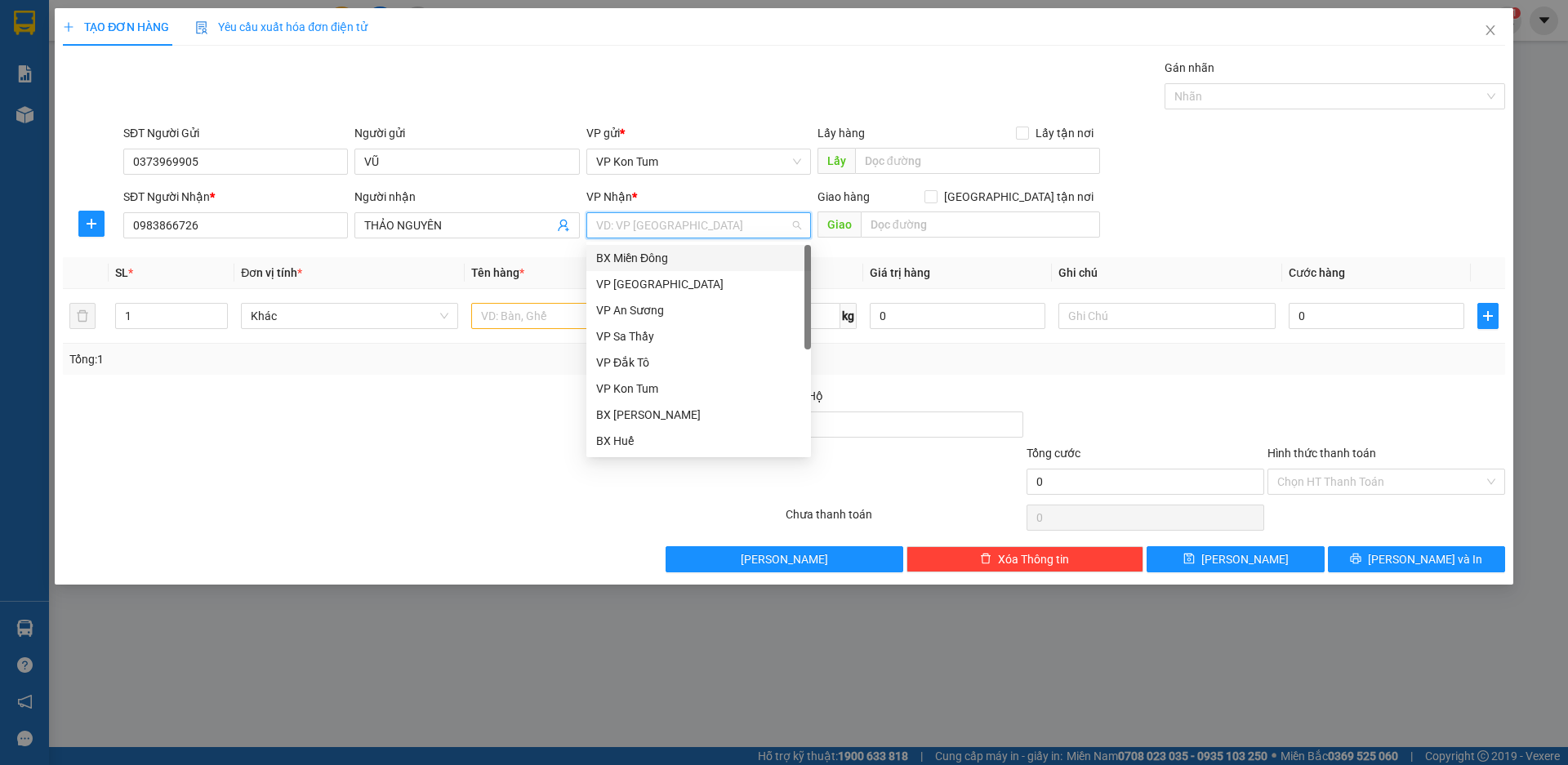
click at [650, 253] on div "BX Miền Đông" at bounding box center [698, 258] width 205 height 18
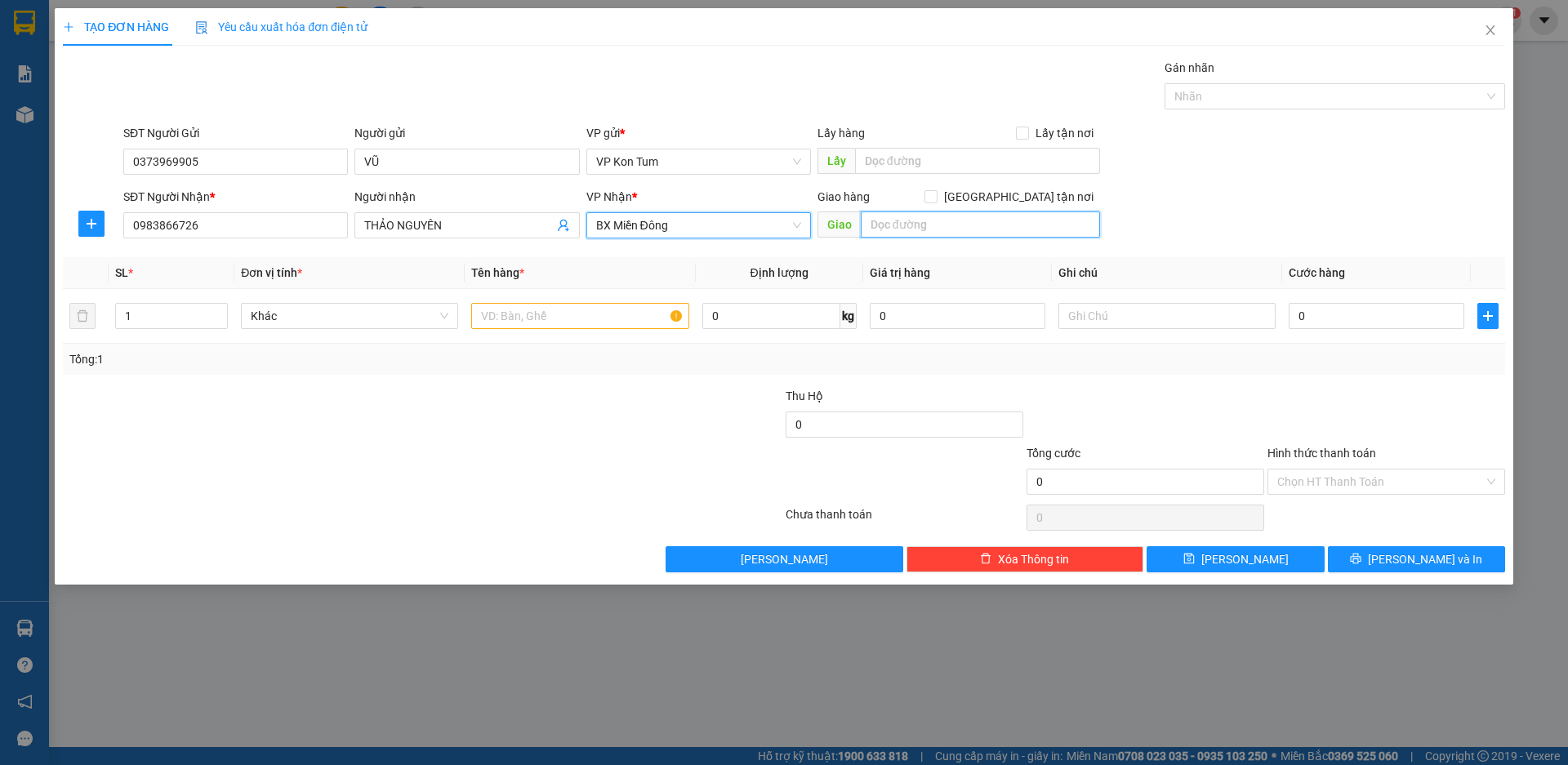
click at [917, 225] on input "text" at bounding box center [980, 225] width 239 height 26
type input "GTN/CR100K/ QUẬN 7"
click at [515, 319] on input "text" at bounding box center [580, 316] width 217 height 26
type input "D"
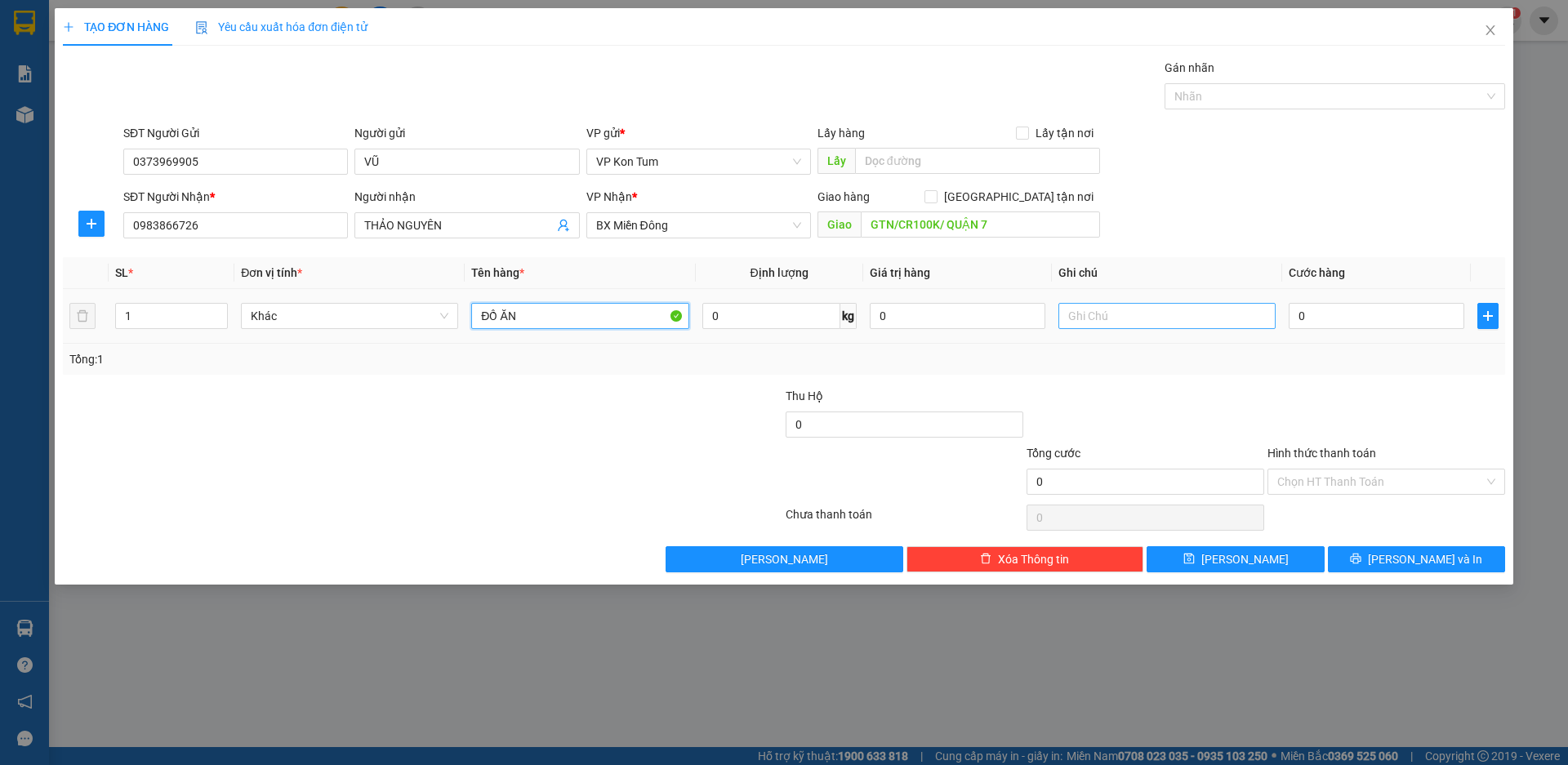
type input "ĐỒ ĂN"
click at [1118, 313] on input "text" at bounding box center [1167, 316] width 217 height 26
type input "TM"
click at [1334, 318] on input "0" at bounding box center [1377, 316] width 176 height 26
type input "7"
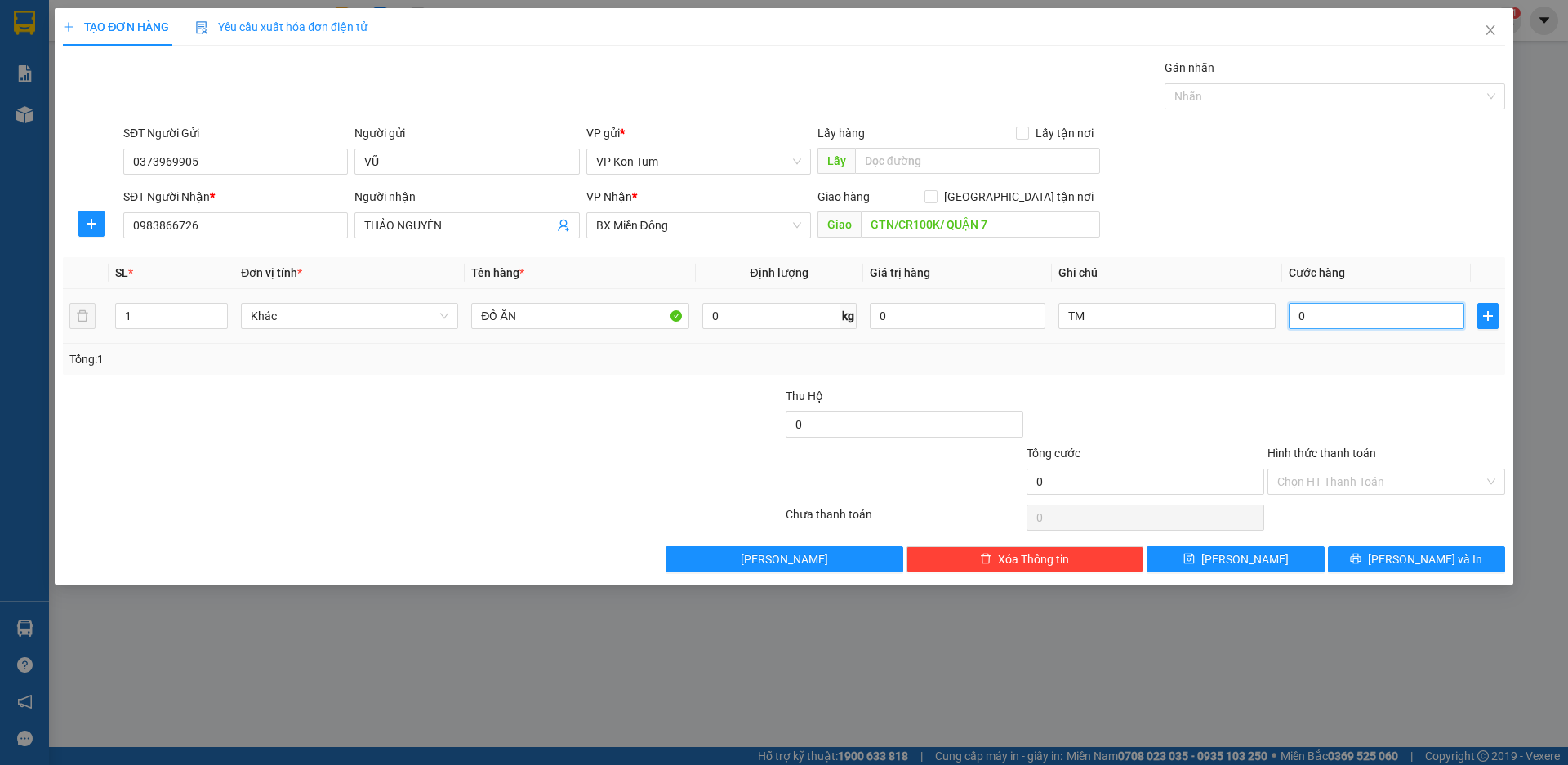
type input "7"
type input "70"
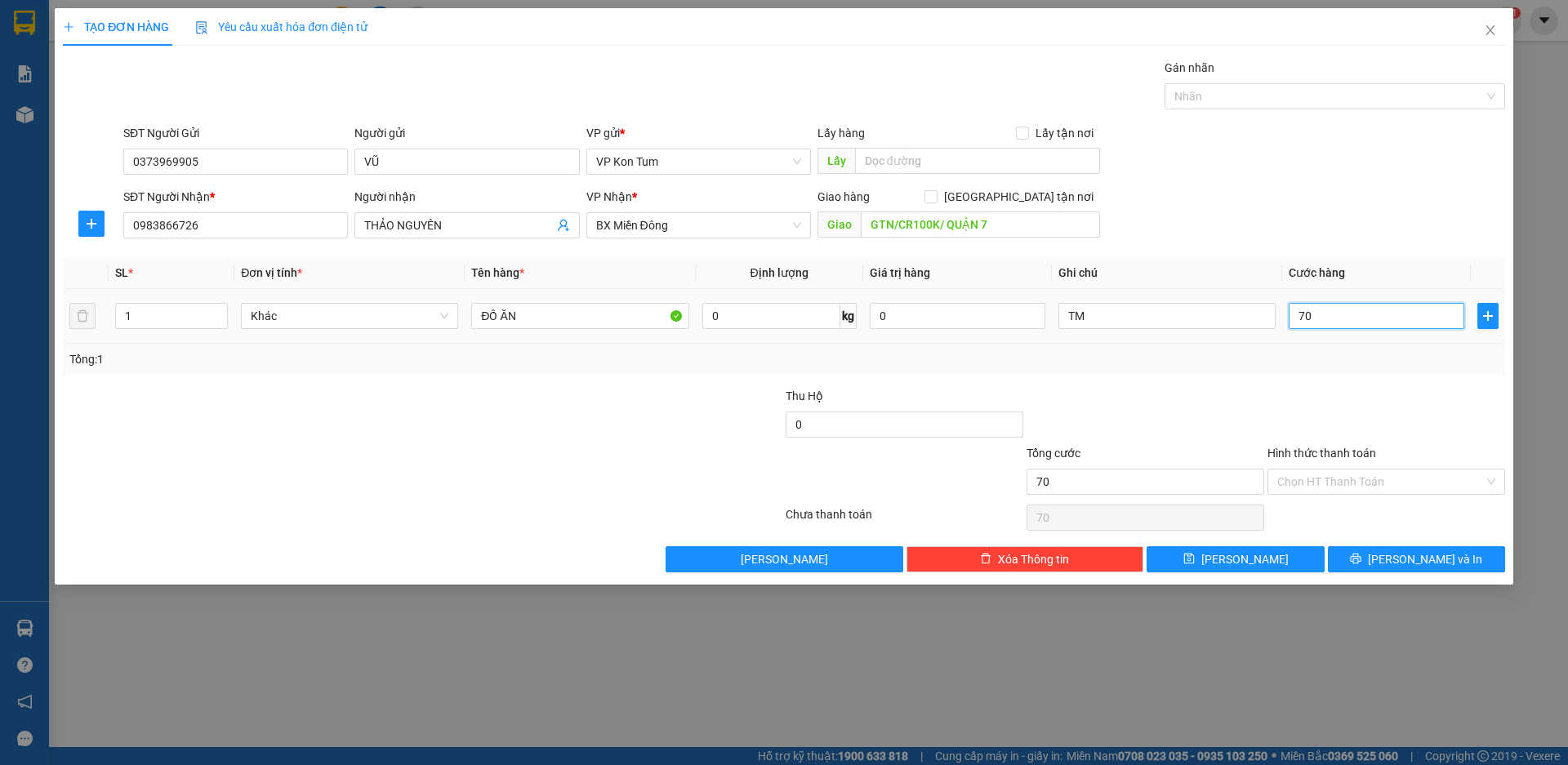
type input "700"
type input "7.000"
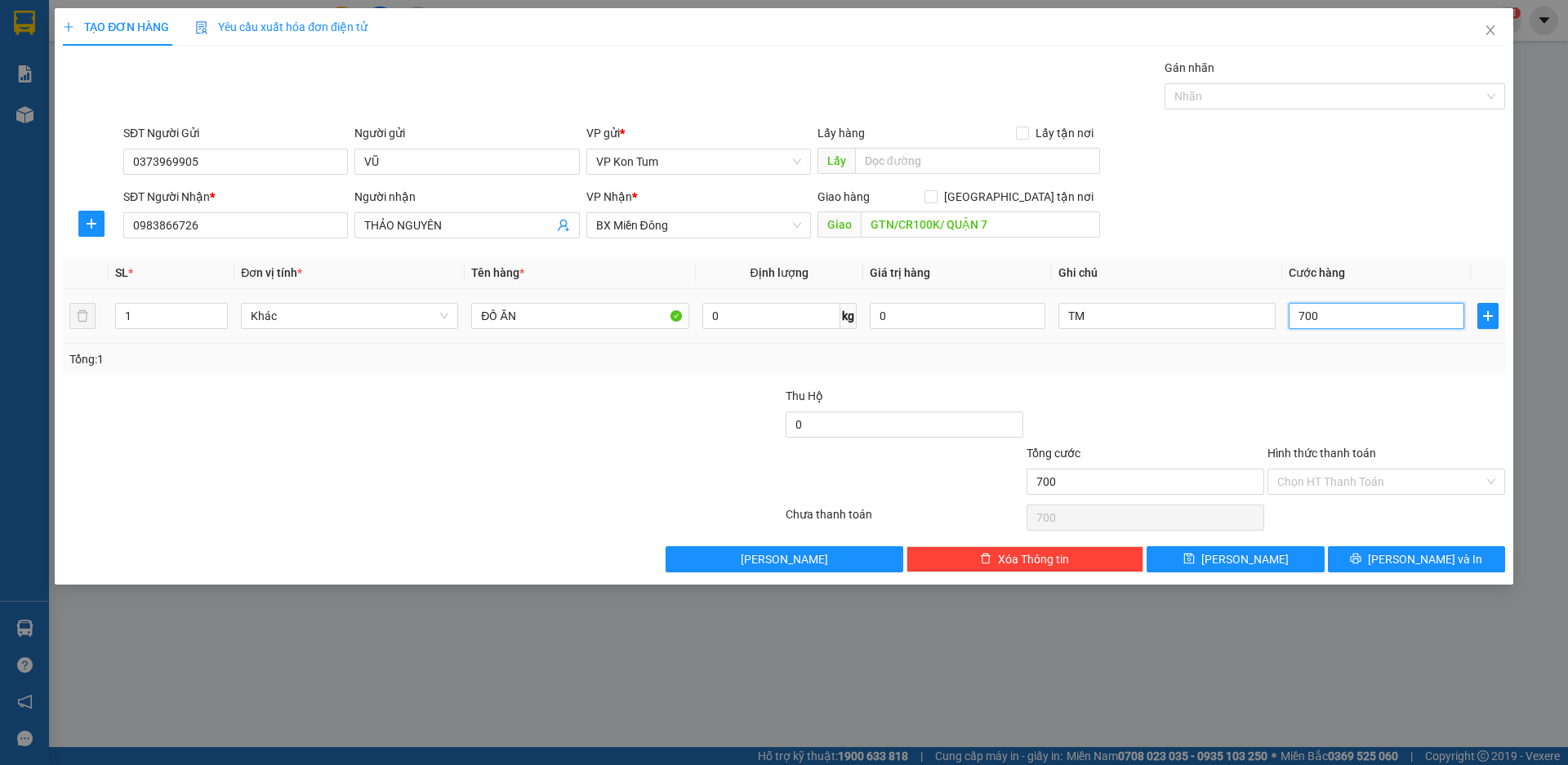
type input "7.000"
type input "70.000"
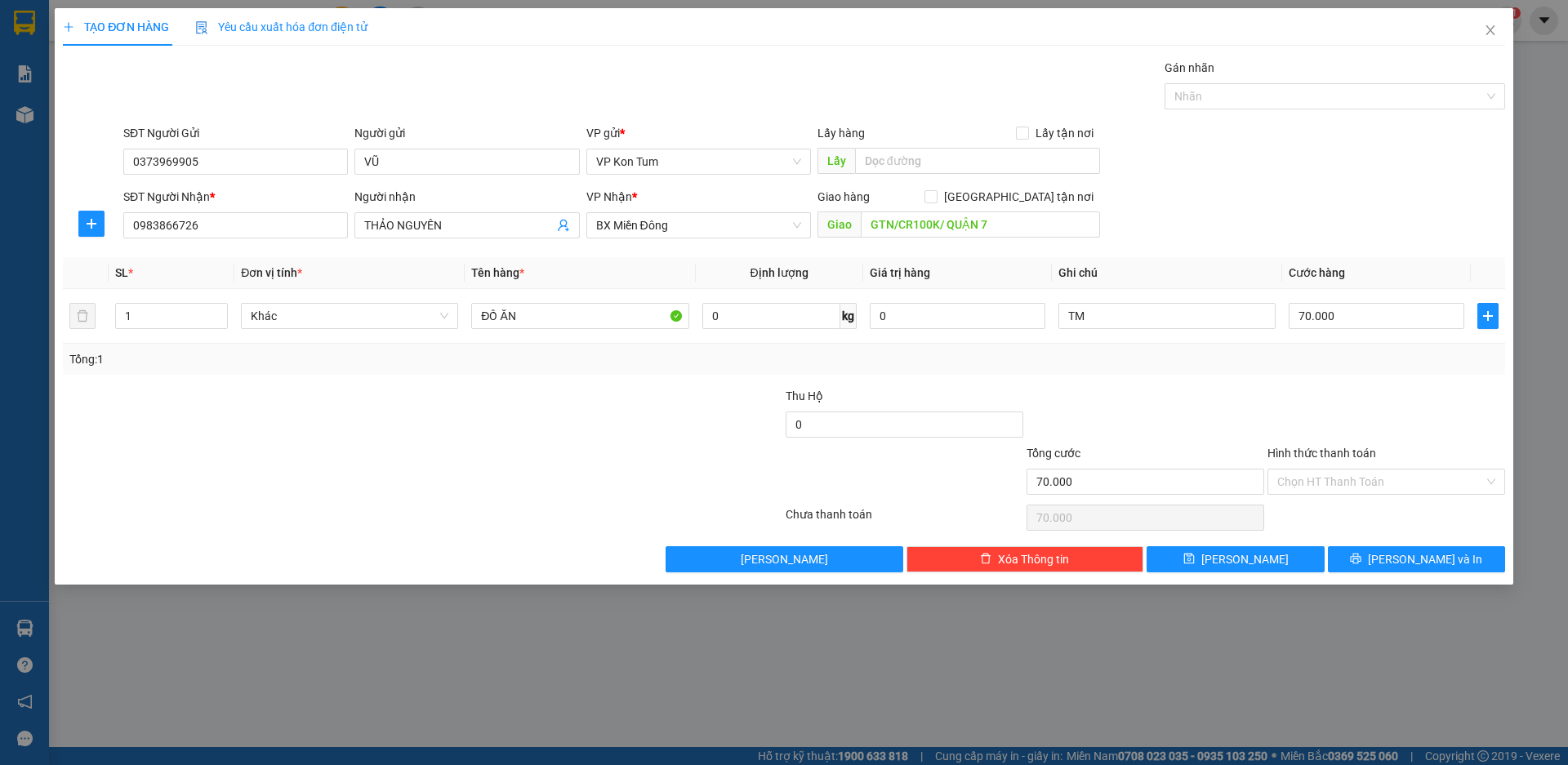
click at [1278, 384] on div "Transit Pickup Surcharge Ids Transit Deliver Surcharge Ids Transit Deliver Surc…" at bounding box center [784, 316] width 1442 height 514
click at [1256, 388] on div at bounding box center [1145, 415] width 241 height 57
click at [1361, 557] on icon "printer" at bounding box center [1355, 559] width 10 height 10
